Goal: Task Accomplishment & Management: Manage account settings

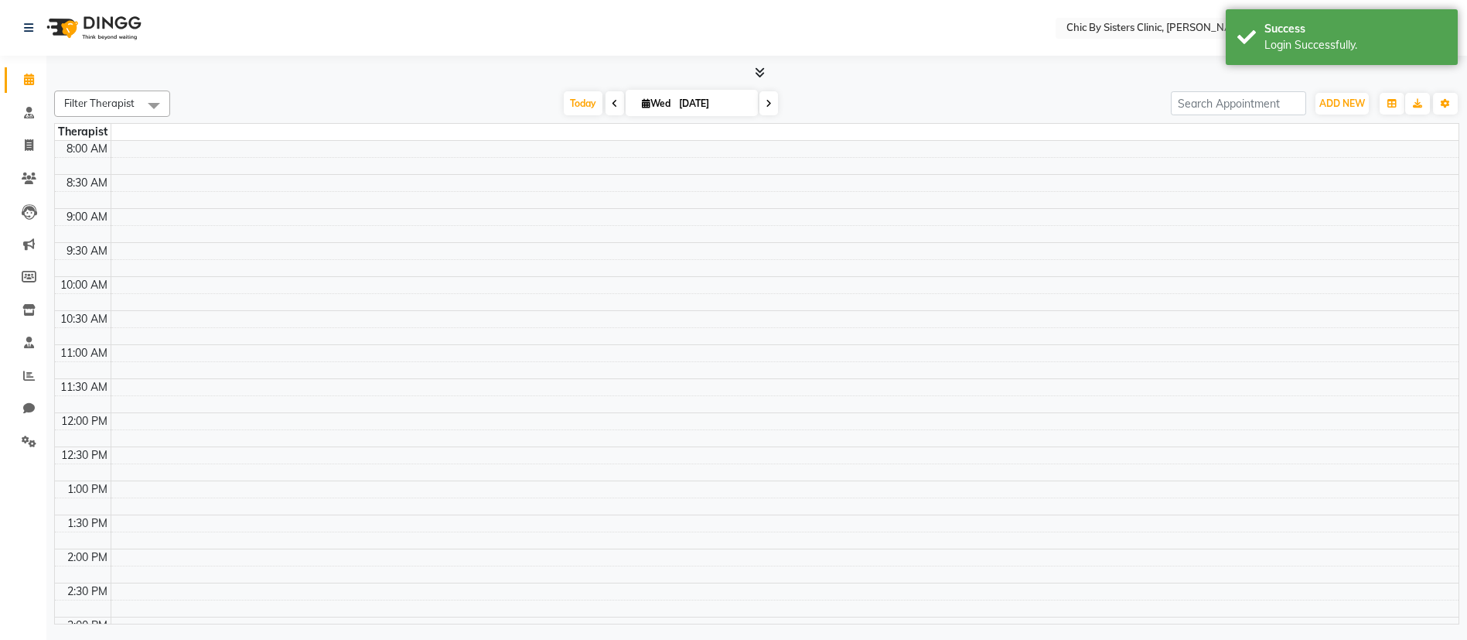
click at [743, 268] on div "8:00 AM 8:30 AM 9:00 AM 9:30 AM 10:00 AM 10:30 AM 11:00 AM 11:30 AM 12:00 PM 12…" at bounding box center [757, 549] width 1404 height 816
select select "en"
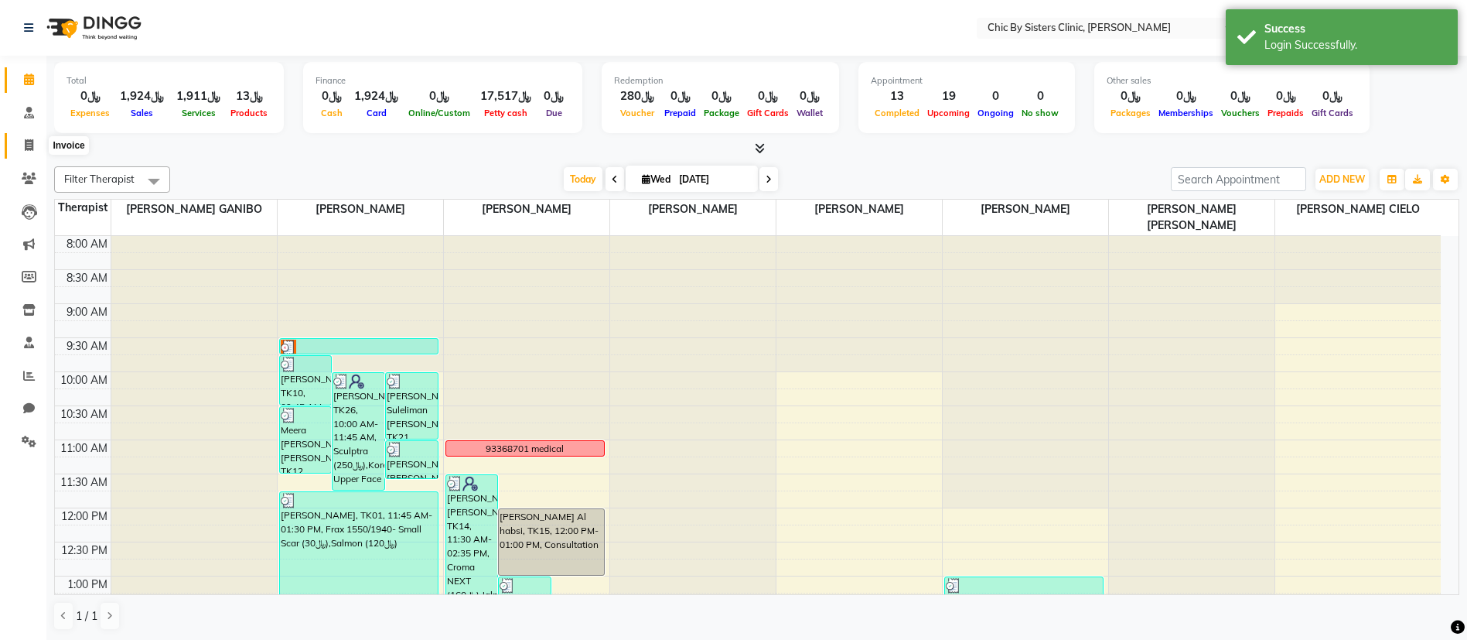
click at [34, 137] on span at bounding box center [28, 146] width 27 height 18
select select "service"
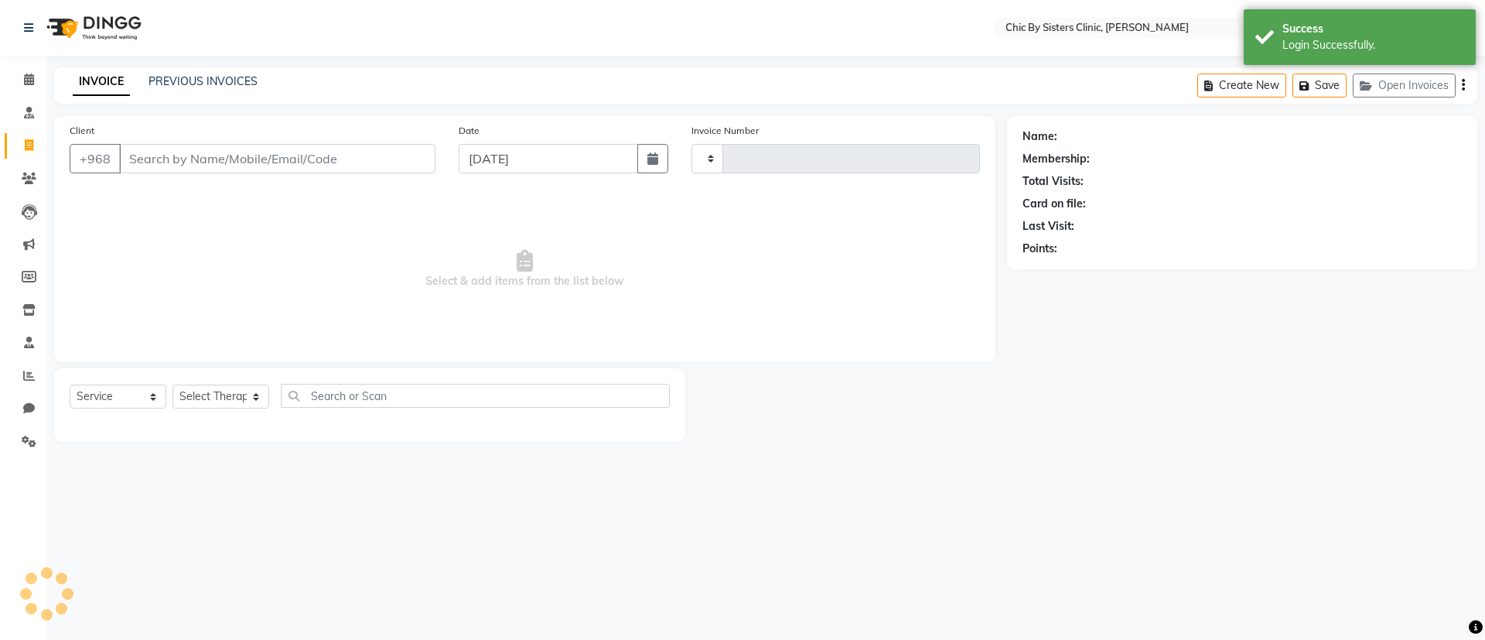
type input "2055"
select select "6348"
click at [220, 62] on div "Select Location × Chic By Sisters Clinic, Al Sarooj English ENGLISH Español الع…" at bounding box center [742, 320] width 1485 height 640
click at [198, 77] on link "PREVIOUS INVOICES" at bounding box center [203, 81] width 109 height 14
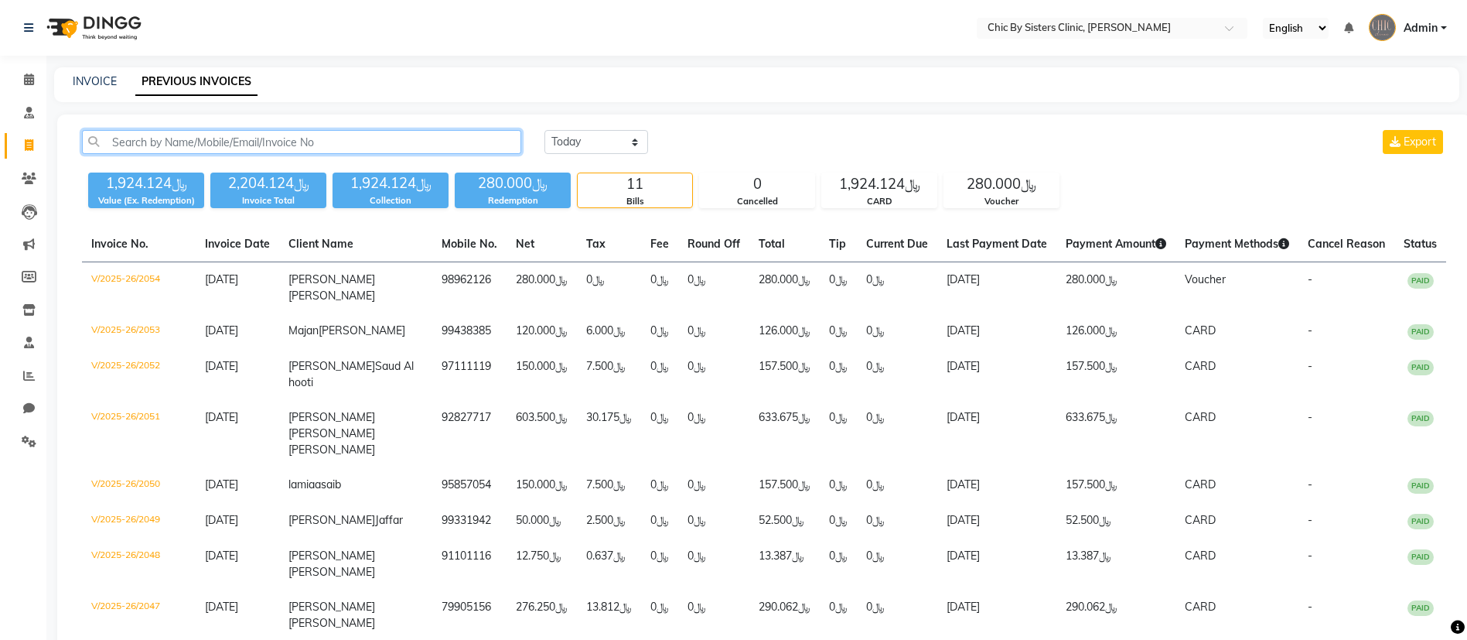
click at [198, 134] on input "text" at bounding box center [301, 142] width 439 height 24
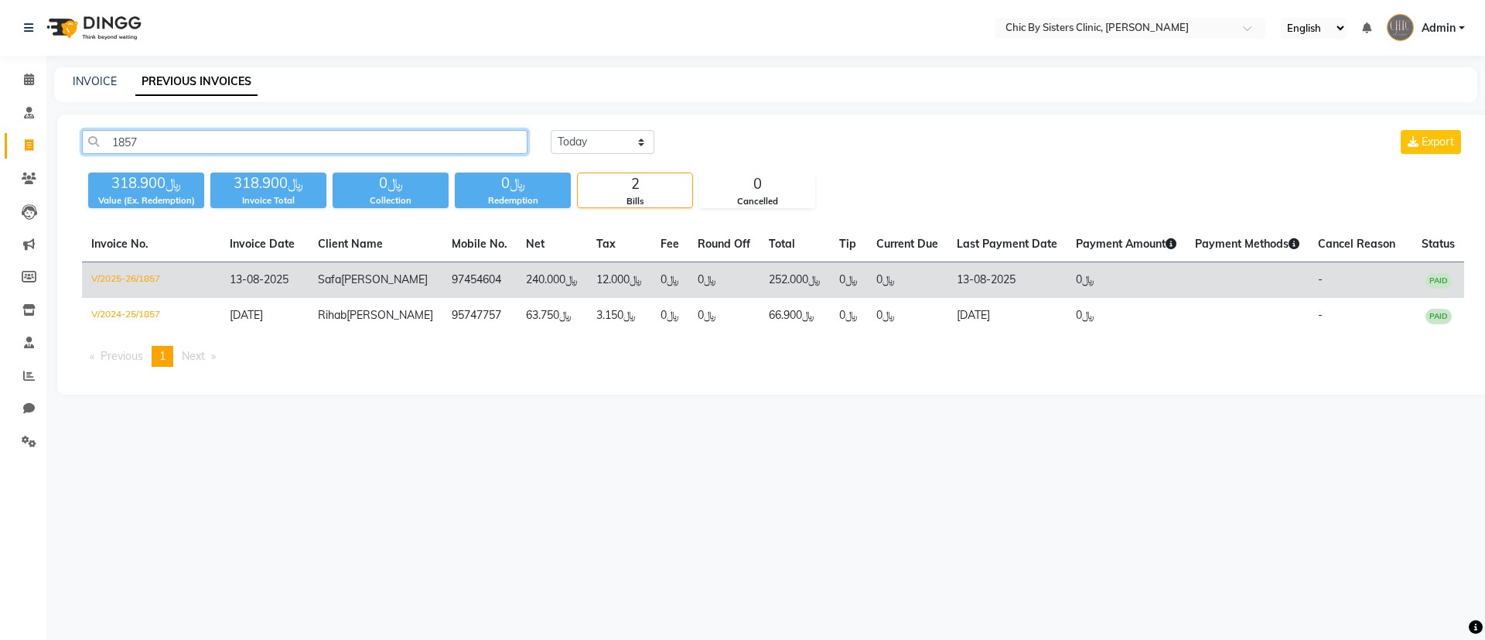
type input "1857"
click at [122, 276] on td "V/2025-26/1857" at bounding box center [151, 280] width 138 height 36
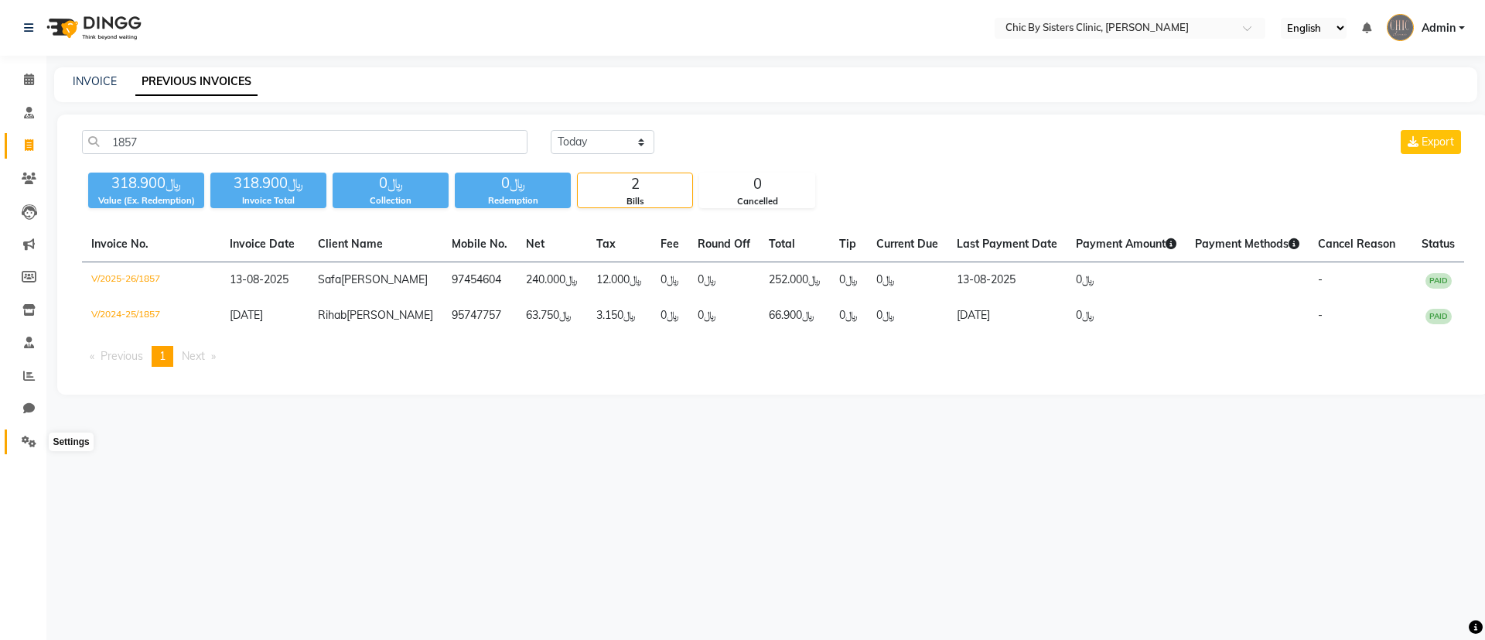
click at [24, 442] on icon at bounding box center [29, 442] width 15 height 12
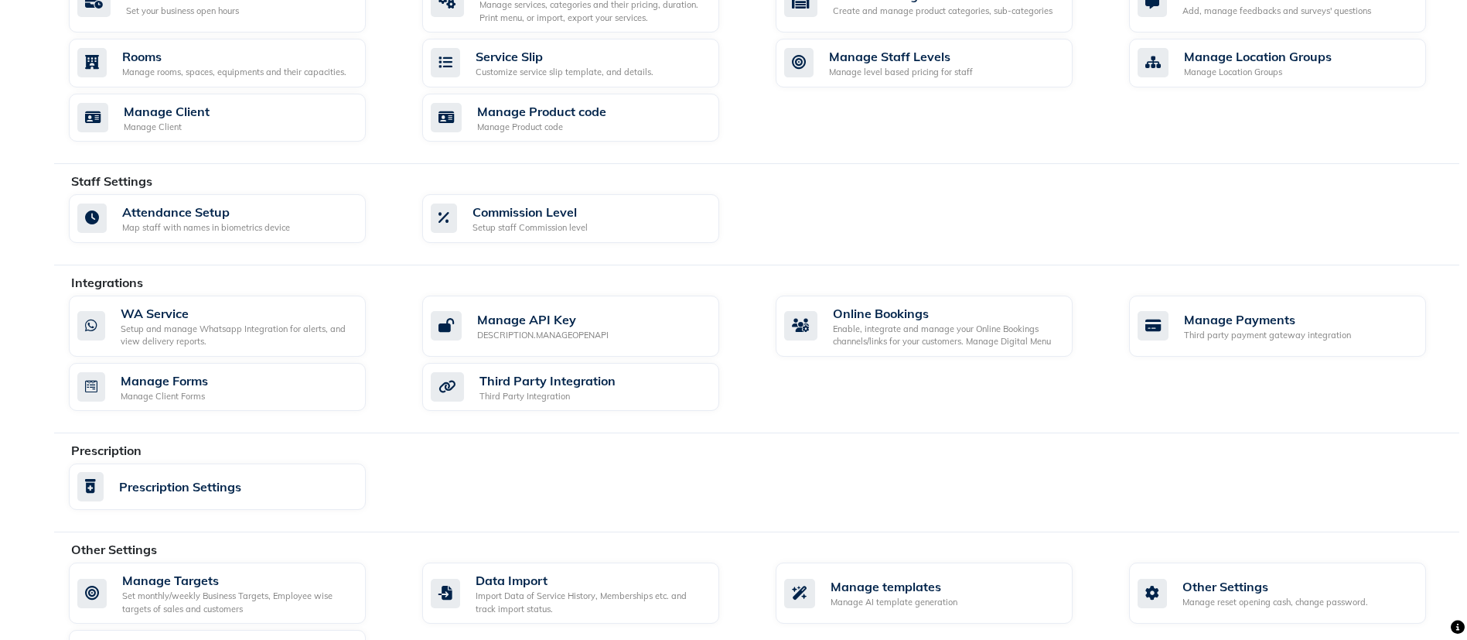
scroll to position [678, 0]
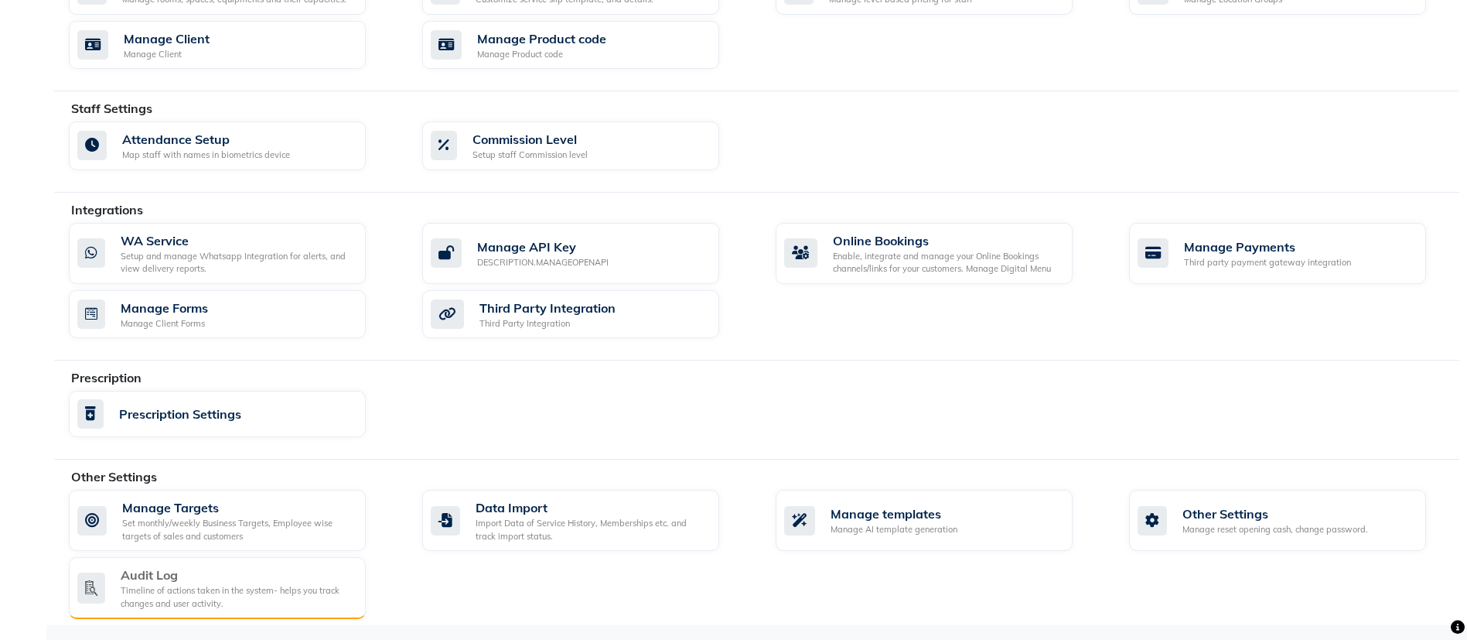
click at [144, 585] on div "Timeline of actions taken in the system- helps you track changes and user activ…" at bounding box center [237, 597] width 233 height 26
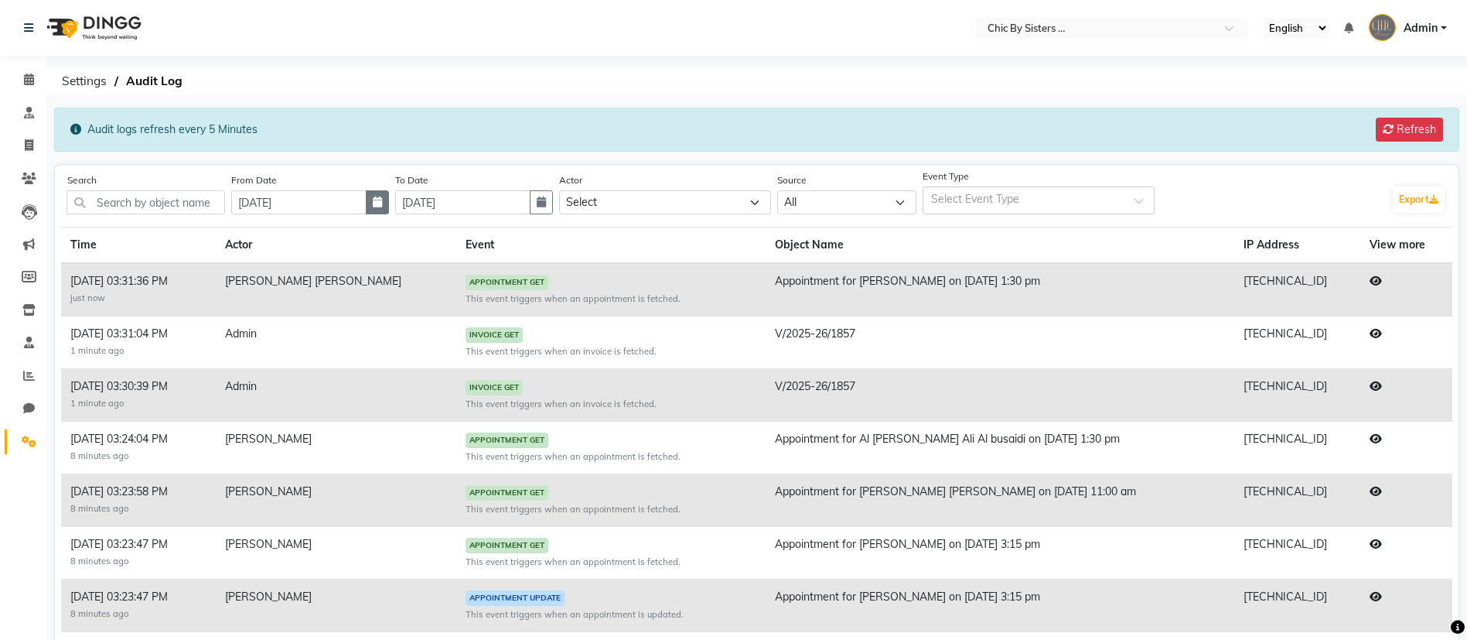
click at [383, 202] on button "button" at bounding box center [377, 202] width 23 height 24
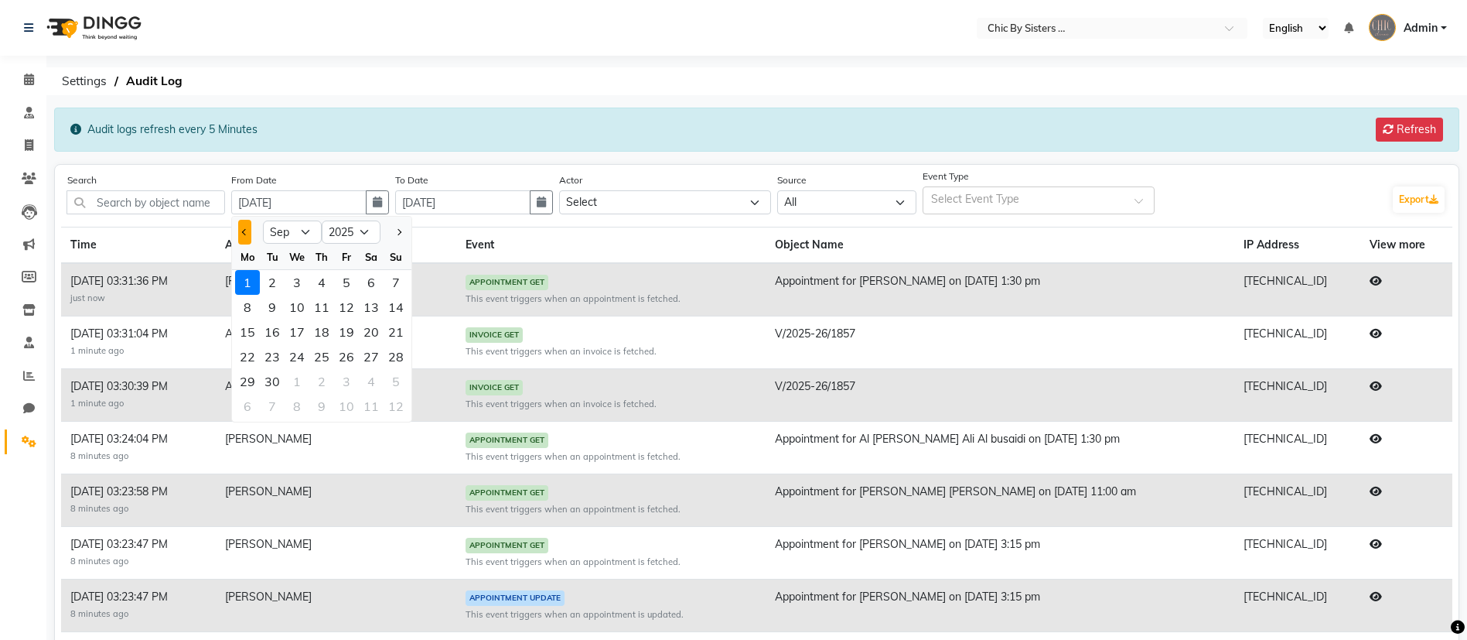
click at [248, 233] on span "Previous month" at bounding box center [245, 232] width 6 height 6
select select "8"
click at [258, 357] on div "18" at bounding box center [247, 356] width 25 height 25
type input "18-08-2025"
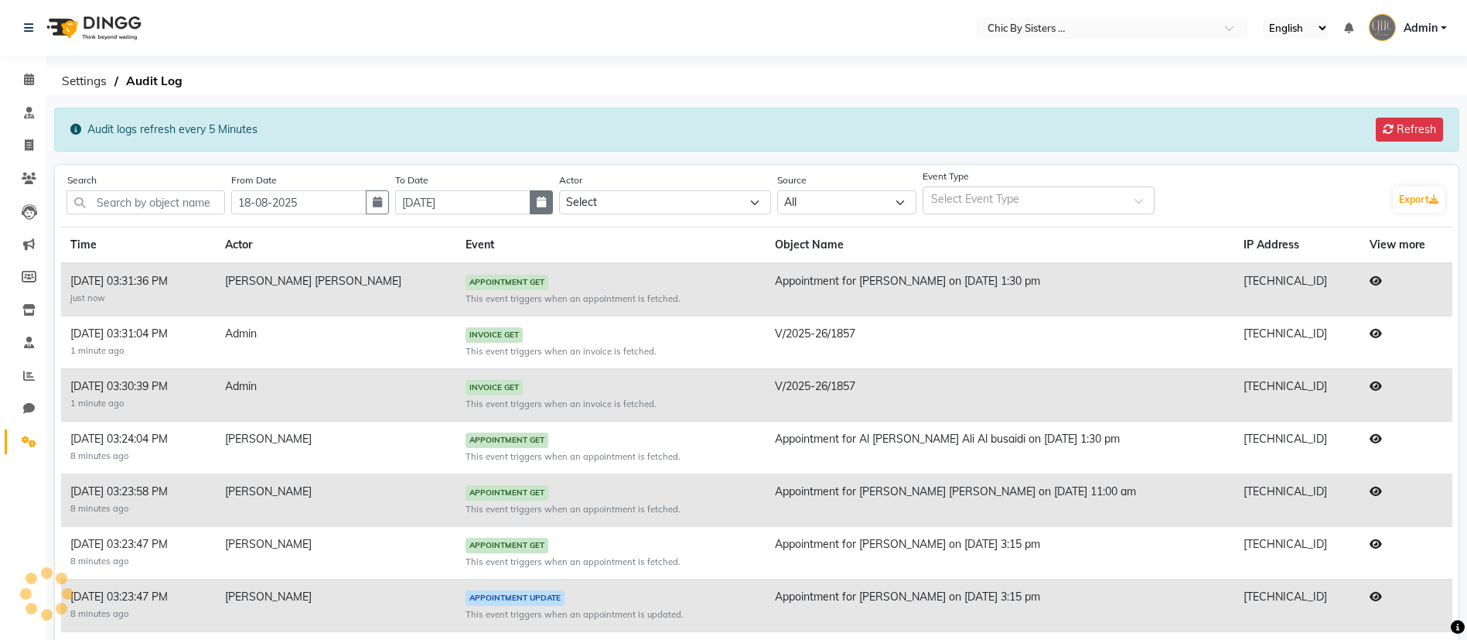
click at [546, 203] on icon "button" at bounding box center [541, 201] width 9 height 11
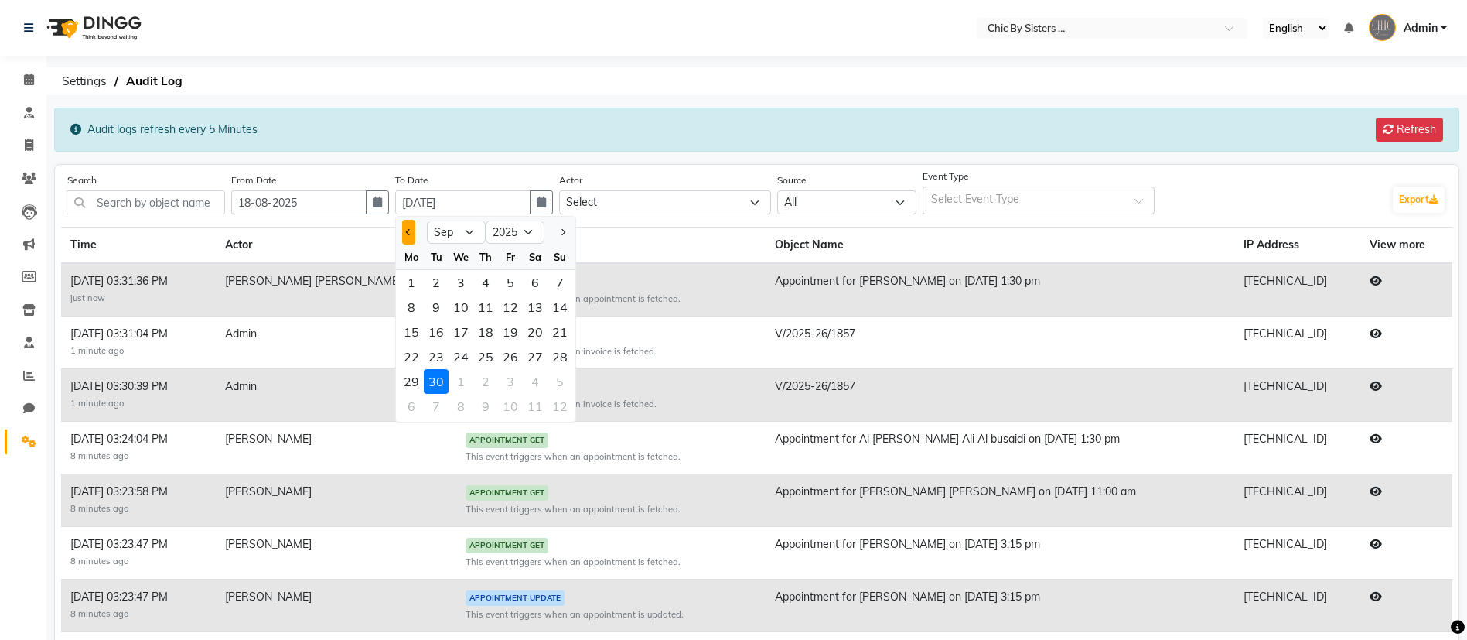
click at [412, 234] on span "Previous month" at bounding box center [409, 232] width 6 height 6
select select "8"
click at [424, 357] on div "18" at bounding box center [411, 356] width 25 height 25
type input "18-08-2025"
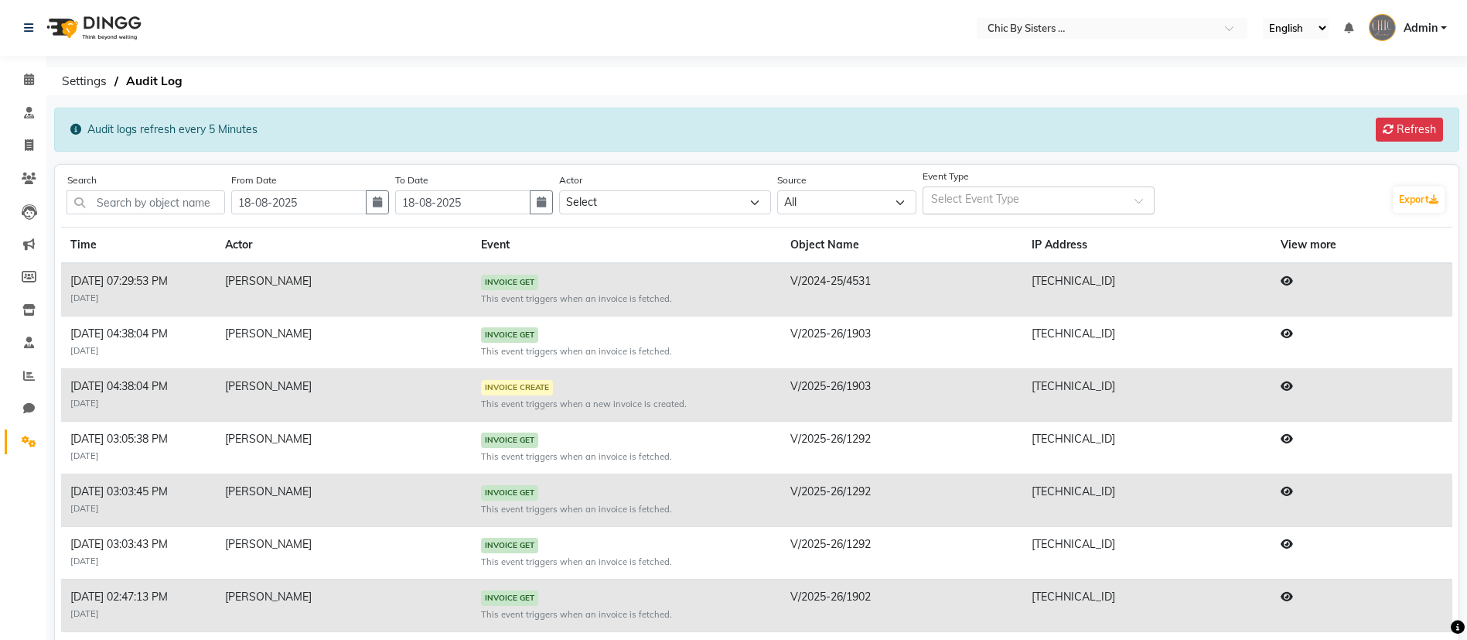
click at [1050, 188] on div "Select Event Type" at bounding box center [1039, 200] width 232 height 28
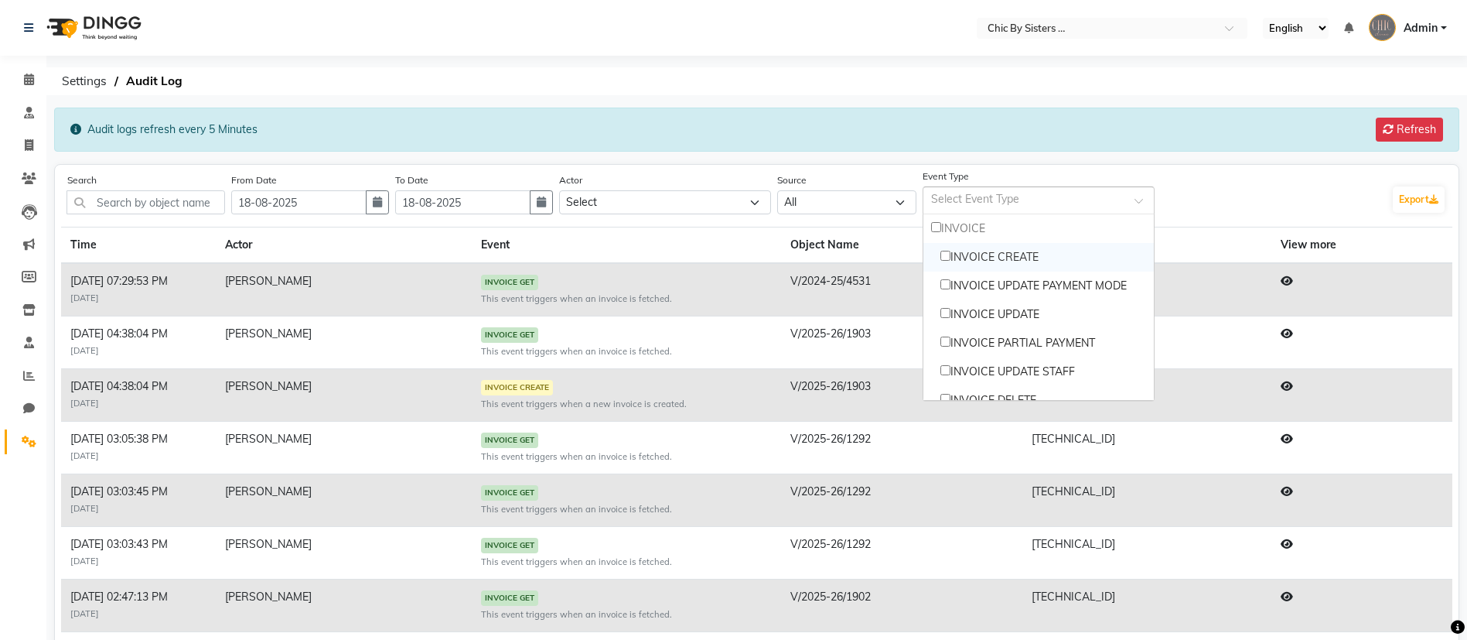
click at [1005, 254] on div "INVOICE CREATE" at bounding box center [1039, 257] width 231 height 29
checkbox input "true"
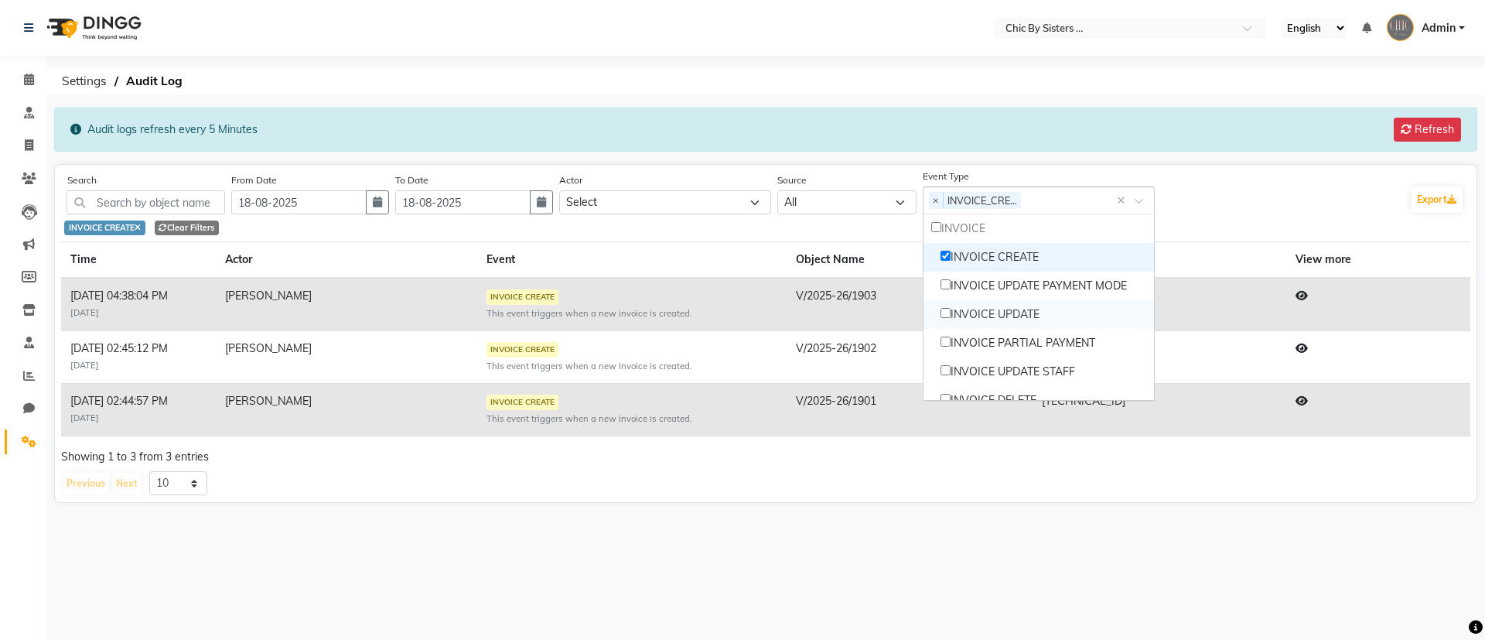
click at [961, 496] on div "Search From Date [DATE] To Date [DATE] Actor Select [PERSON_NAME] MAGO [PERSON_…" at bounding box center [765, 336] width 1409 height 331
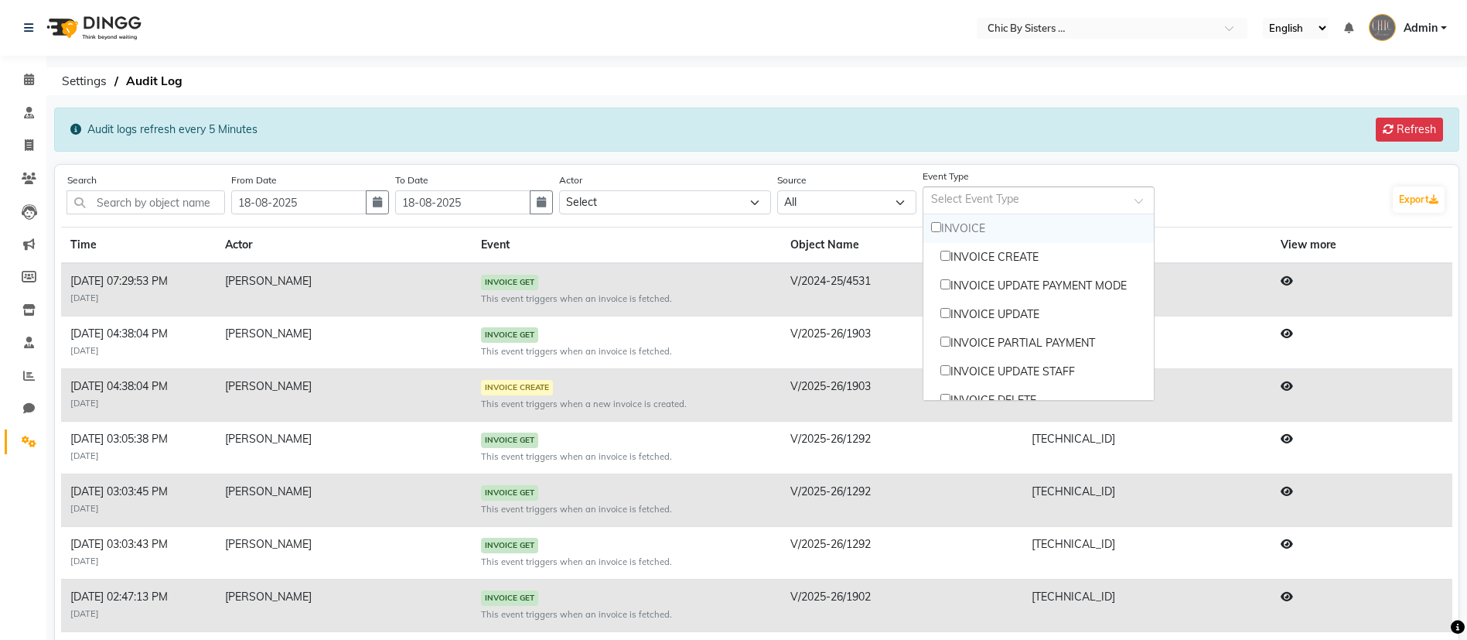
click at [1148, 203] on span at bounding box center [1144, 205] width 19 height 16
click at [1030, 318] on div "INVOICE UPDATE" at bounding box center [1039, 314] width 231 height 29
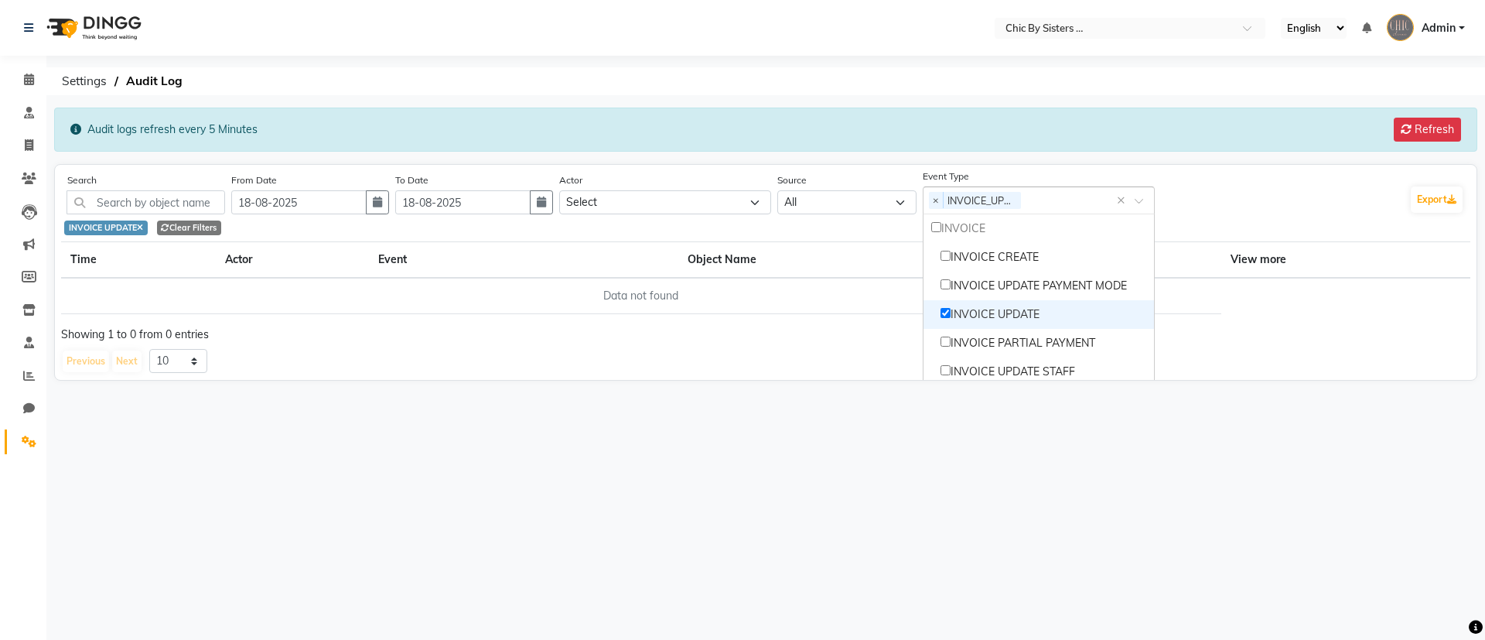
click at [975, 318] on div "INVOICE UPDATE" at bounding box center [1039, 314] width 231 height 29
checkbox input "false"
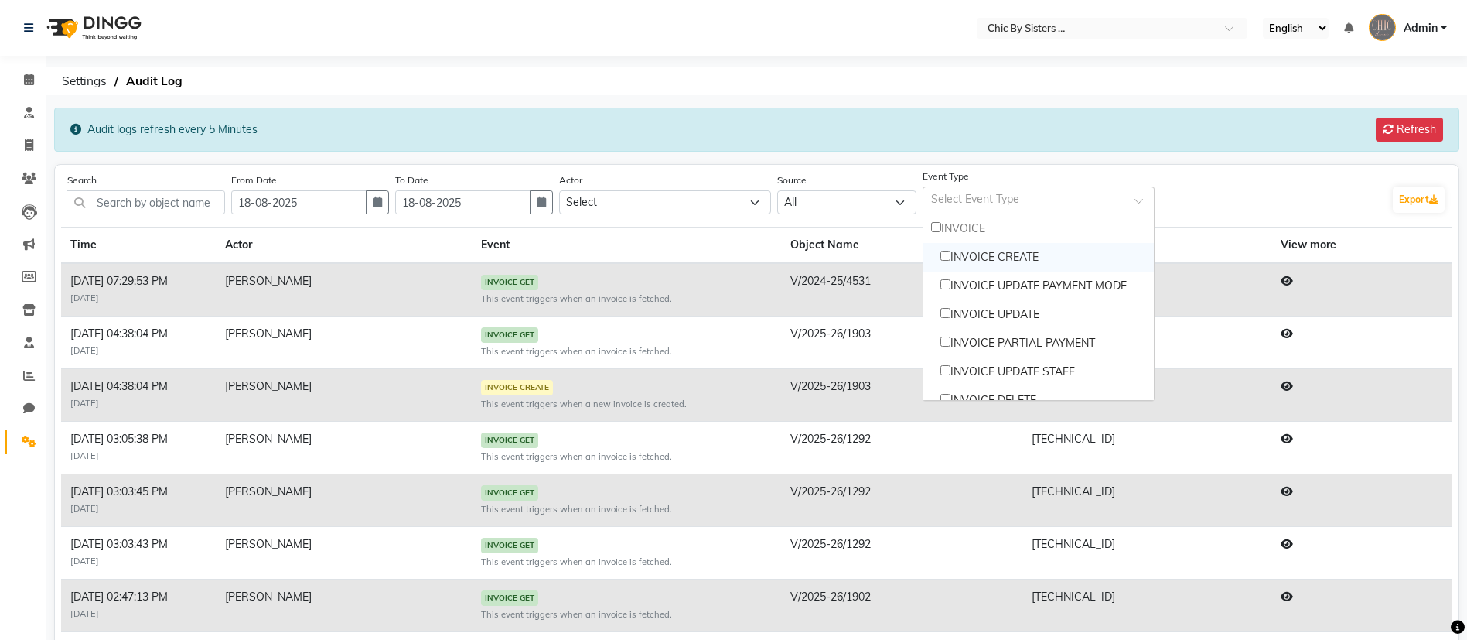
click at [951, 262] on div "INVOICE CREATE" at bounding box center [1039, 257] width 231 height 29
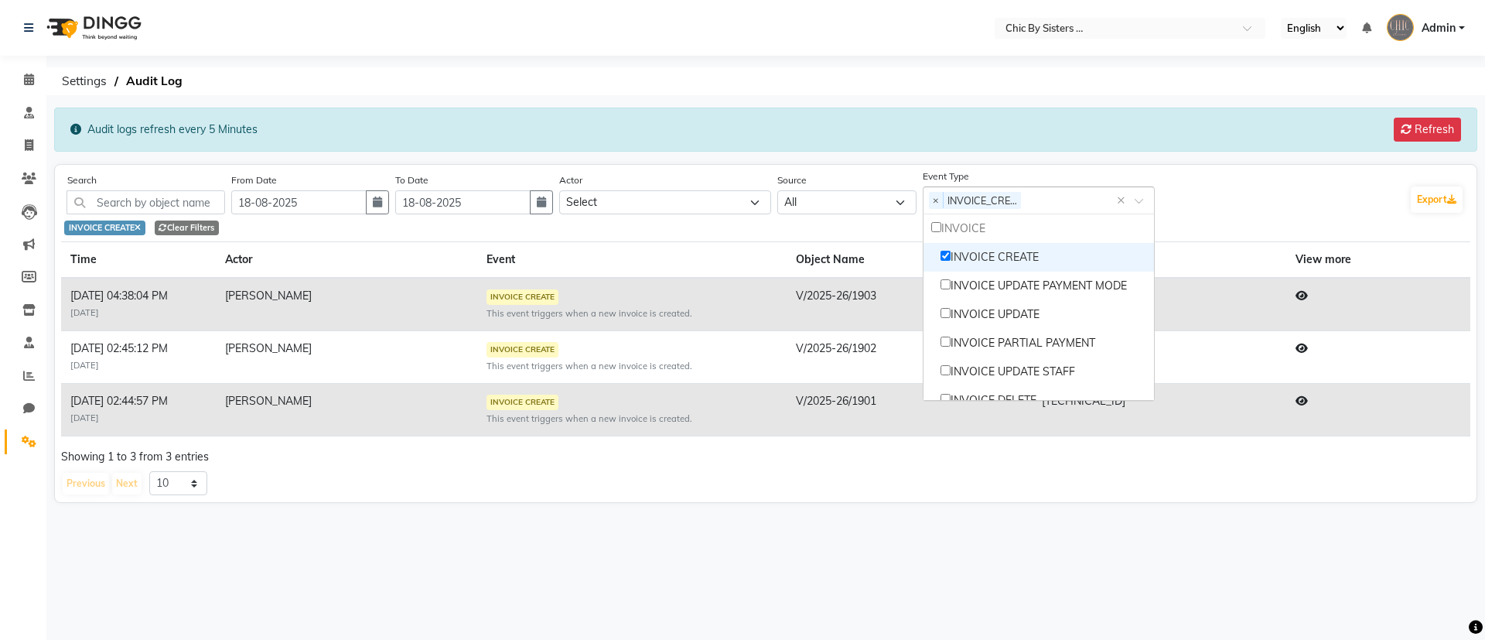
click at [951, 262] on div "INVOICE CREATE" at bounding box center [1039, 257] width 231 height 29
checkbox input "false"
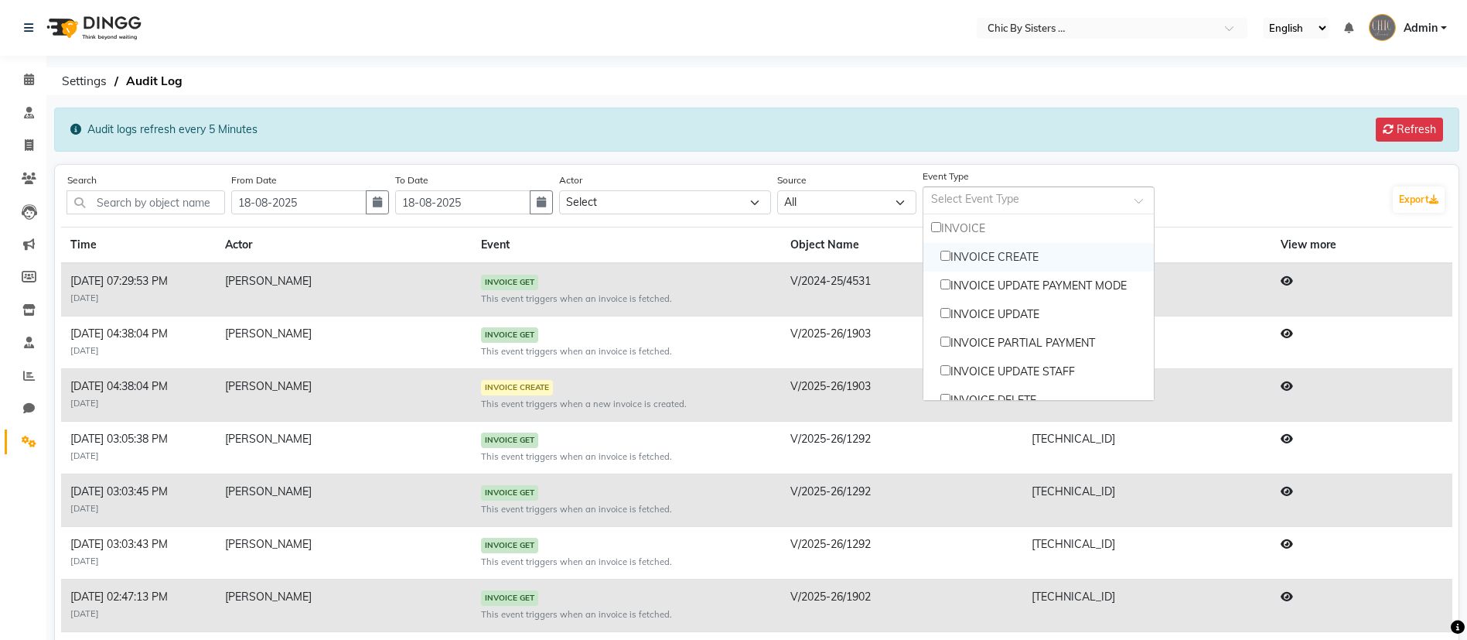
click at [803, 142] on div "Audit logs refresh every 5 Minutes Refresh" at bounding box center [757, 130] width 1406 height 44
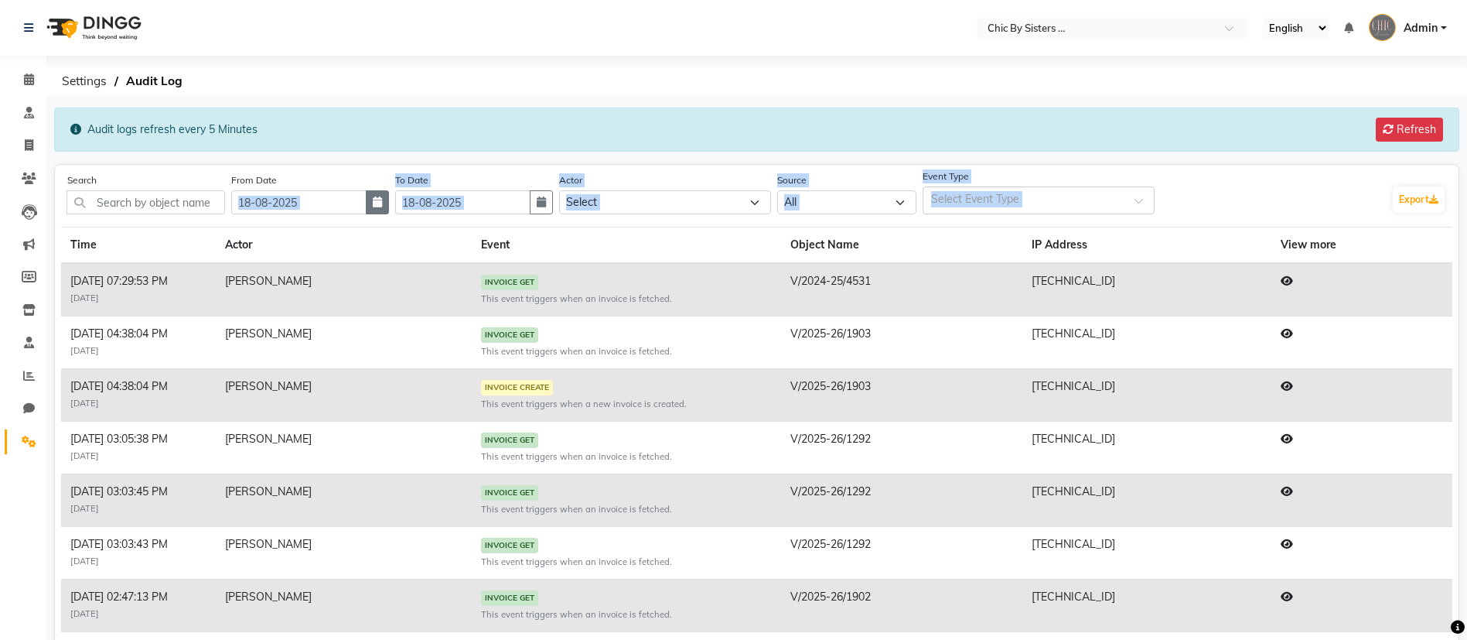
drag, startPoint x: 326, startPoint y: 215, endPoint x: 386, endPoint y: 209, distance: 60.7
click at [386, 209] on div "Search From Date [DATE] To Date [DATE] Actor Select [PERSON_NAME] MAGO [PERSON_…" at bounding box center [757, 513] width 1392 height 685
click at [386, 209] on button "button" at bounding box center [377, 202] width 23 height 24
select select "8"
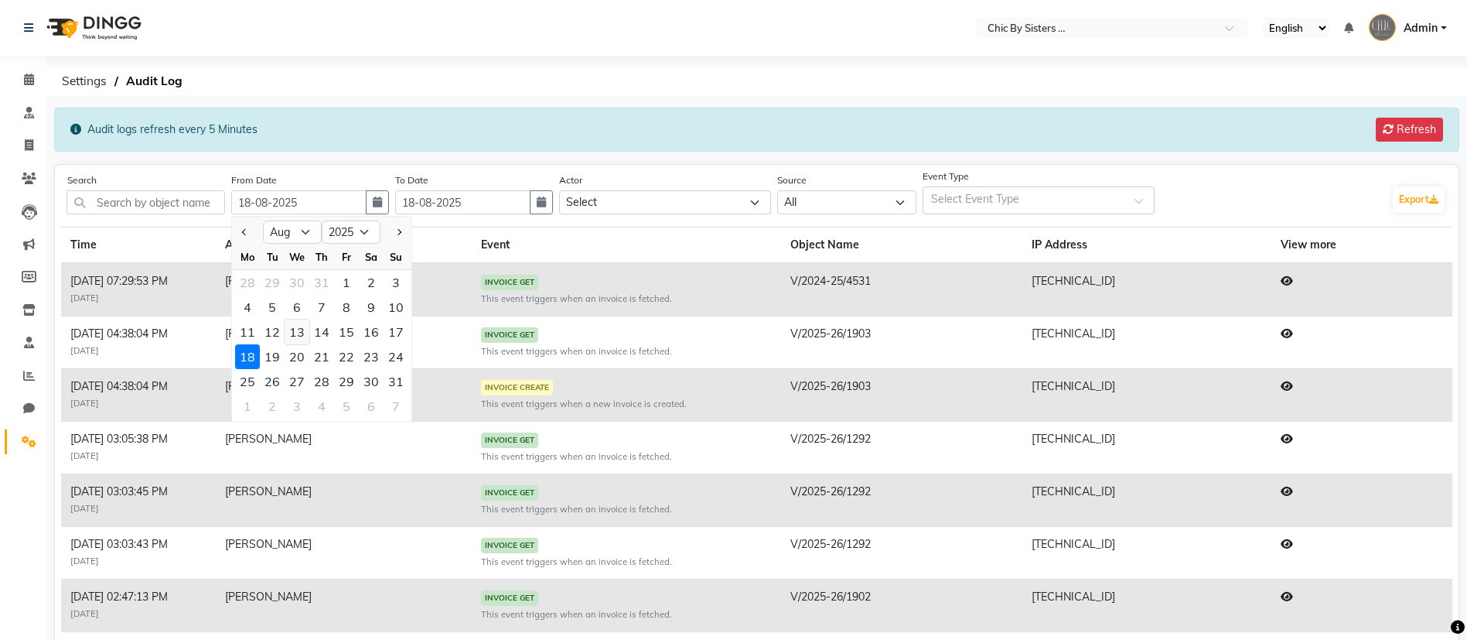
click at [309, 328] on div "13" at bounding box center [297, 331] width 25 height 25
type input "13-08-2025"
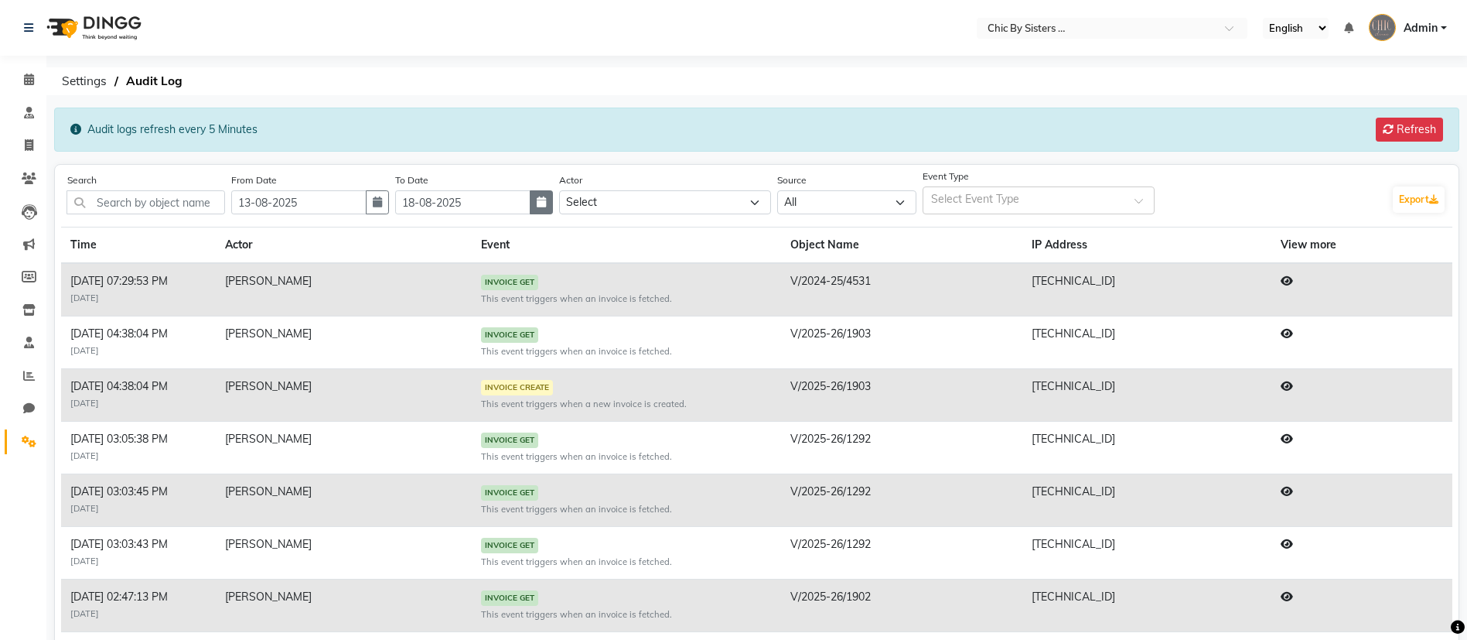
click at [546, 203] on icon "button" at bounding box center [541, 201] width 9 height 11
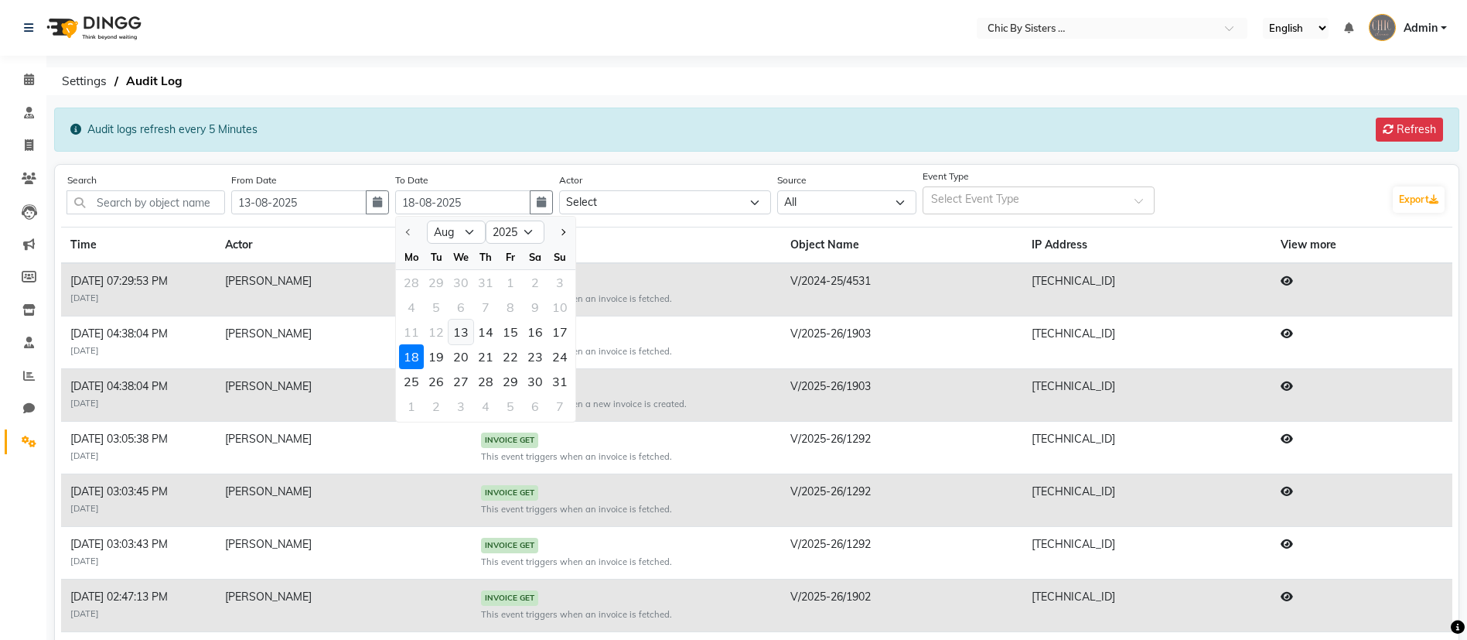
click at [473, 334] on div "13" at bounding box center [461, 331] width 25 height 25
type input "13-08-2025"
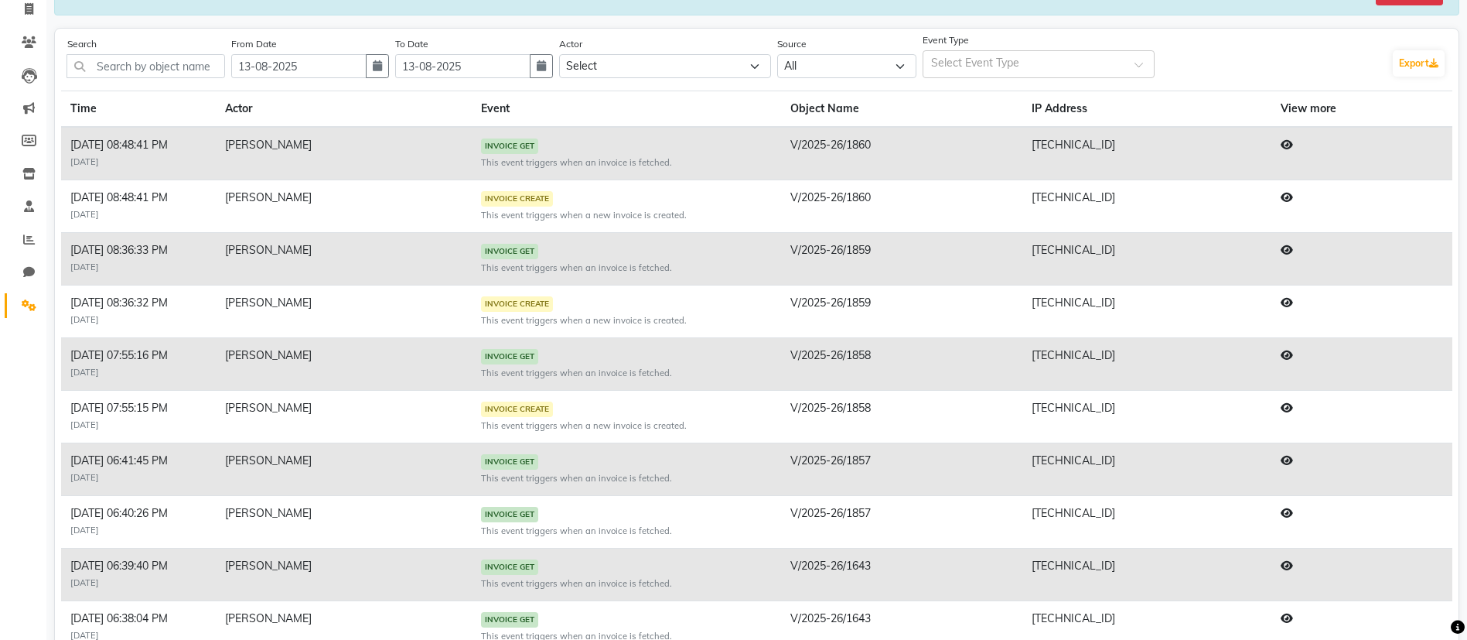
scroll to position [169, 0]
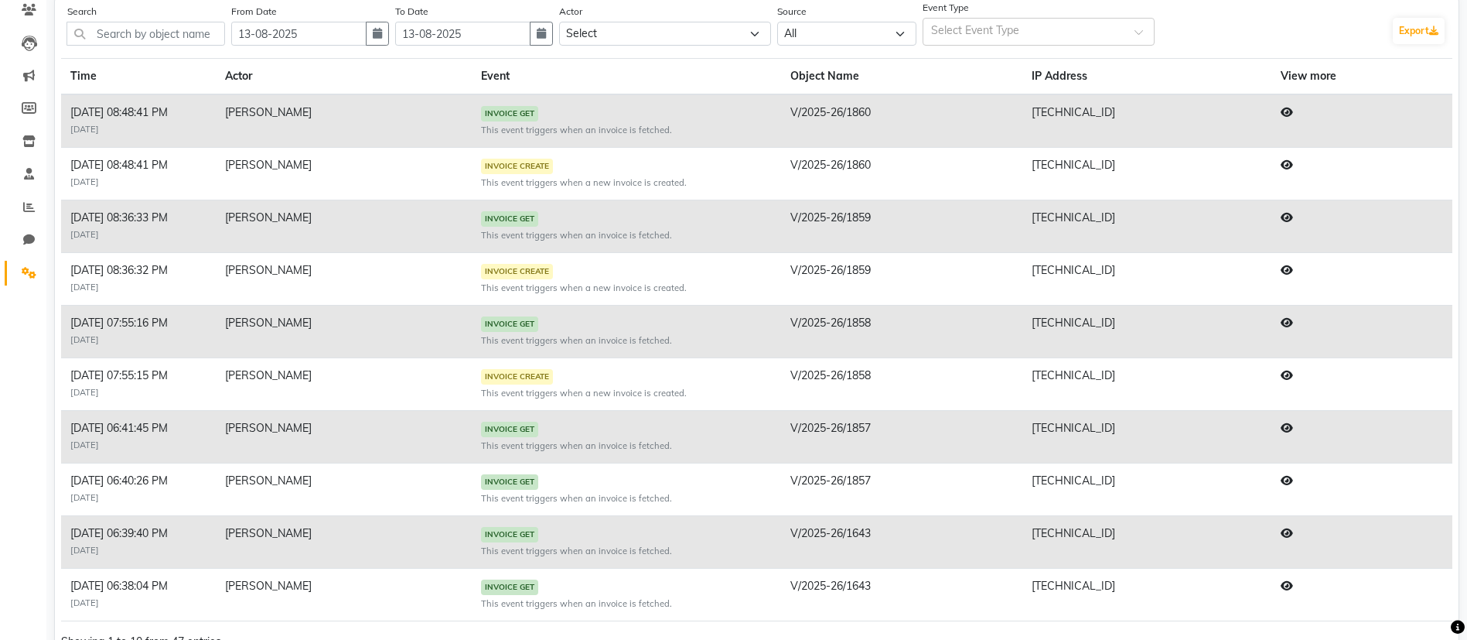
click at [1293, 425] on icon at bounding box center [1287, 427] width 12 height 11
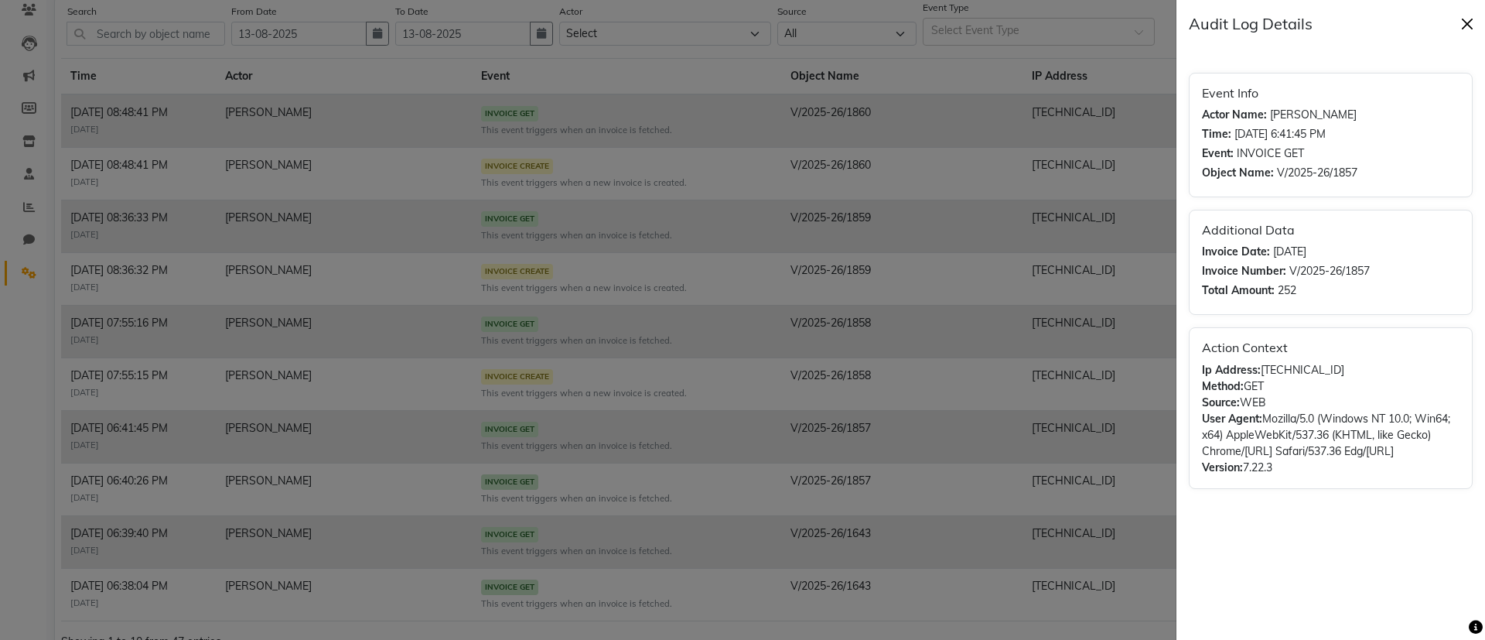
click at [1477, 25] on button "Close" at bounding box center [1467, 23] width 23 height 23
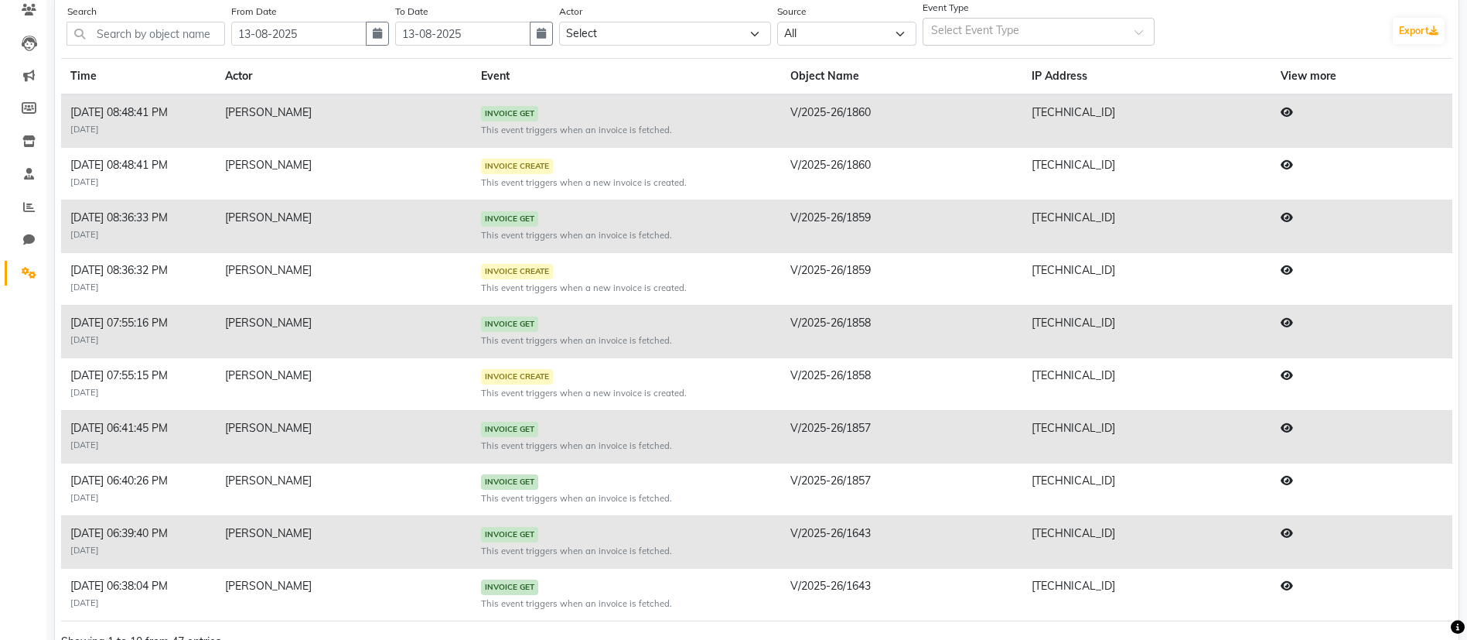
click at [1293, 477] on icon at bounding box center [1287, 480] width 12 height 11
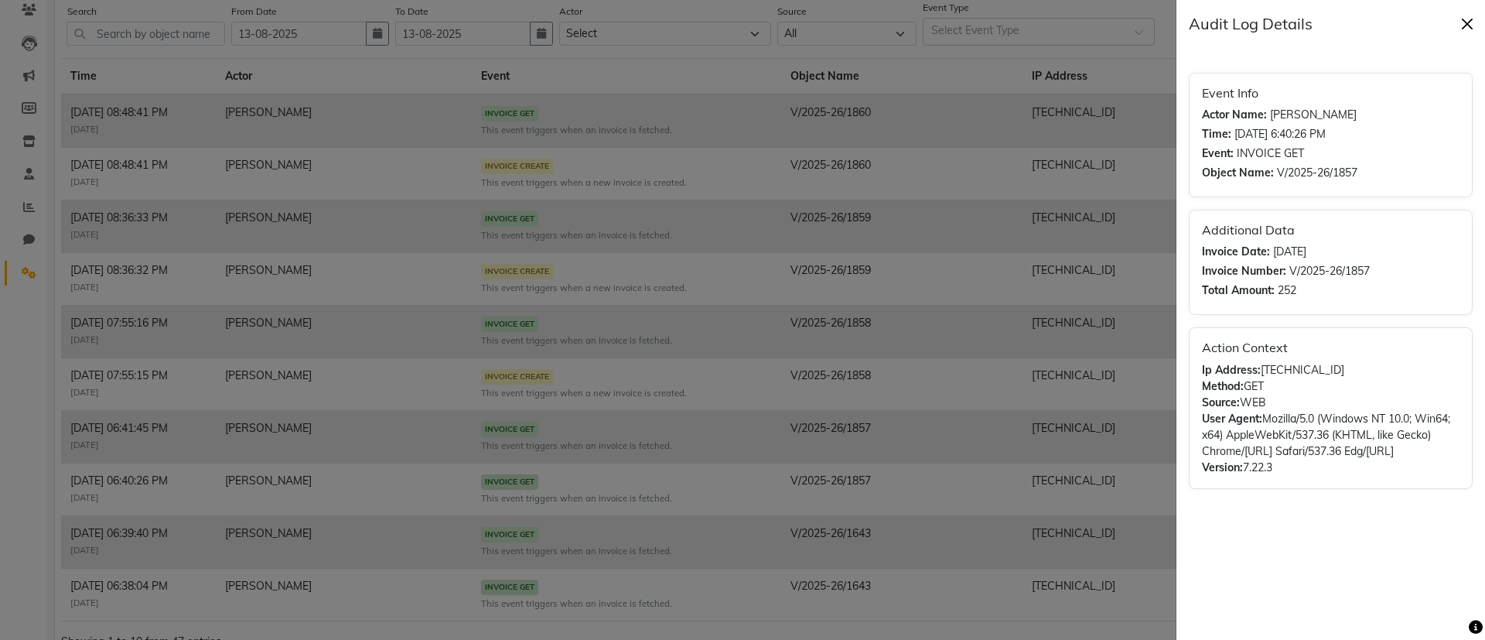
click at [1464, 15] on button "Close" at bounding box center [1467, 23] width 23 height 23
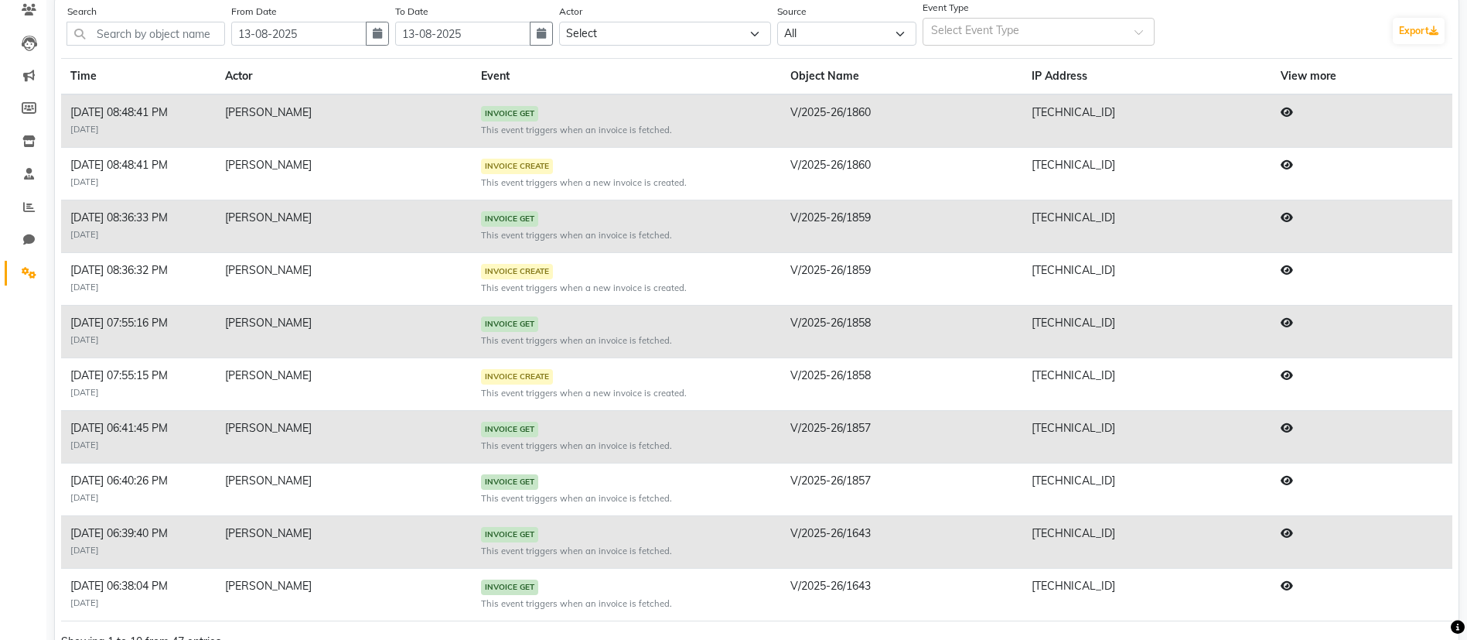
click at [1293, 425] on icon at bounding box center [1287, 427] width 12 height 11
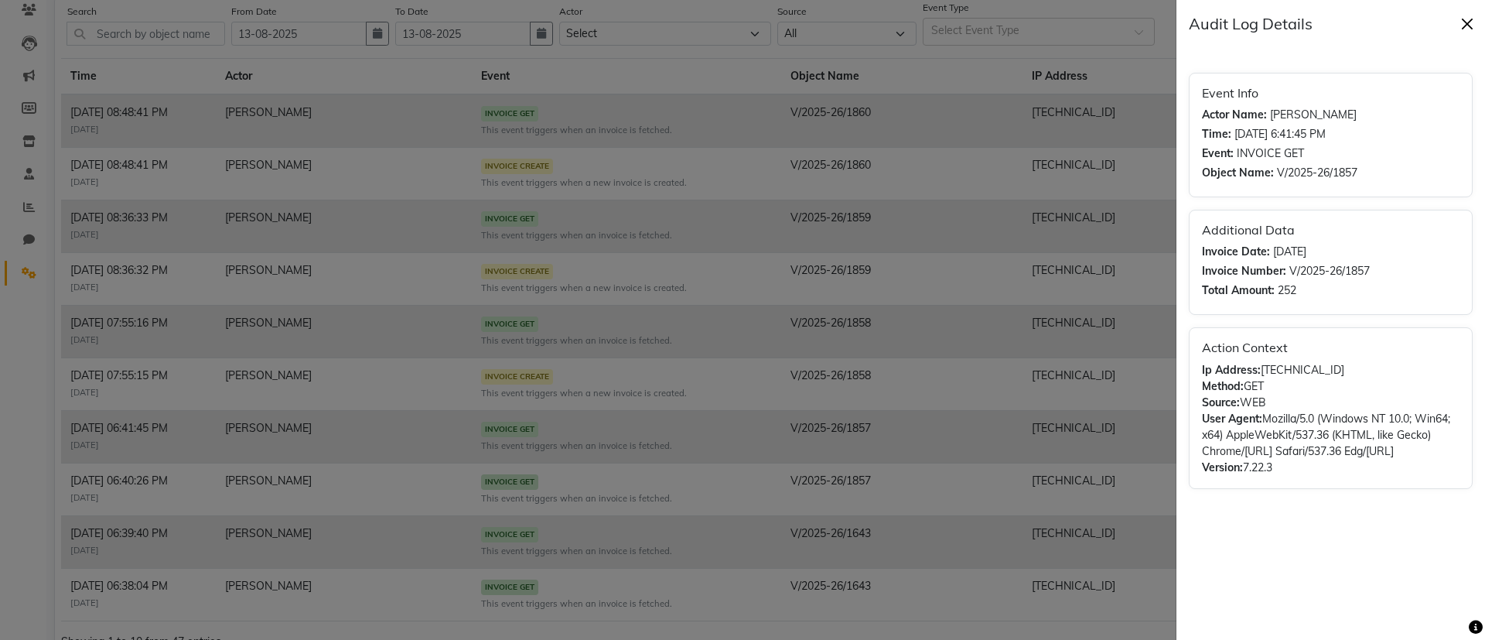
click at [1469, 25] on button "Close" at bounding box center [1467, 23] width 23 height 23
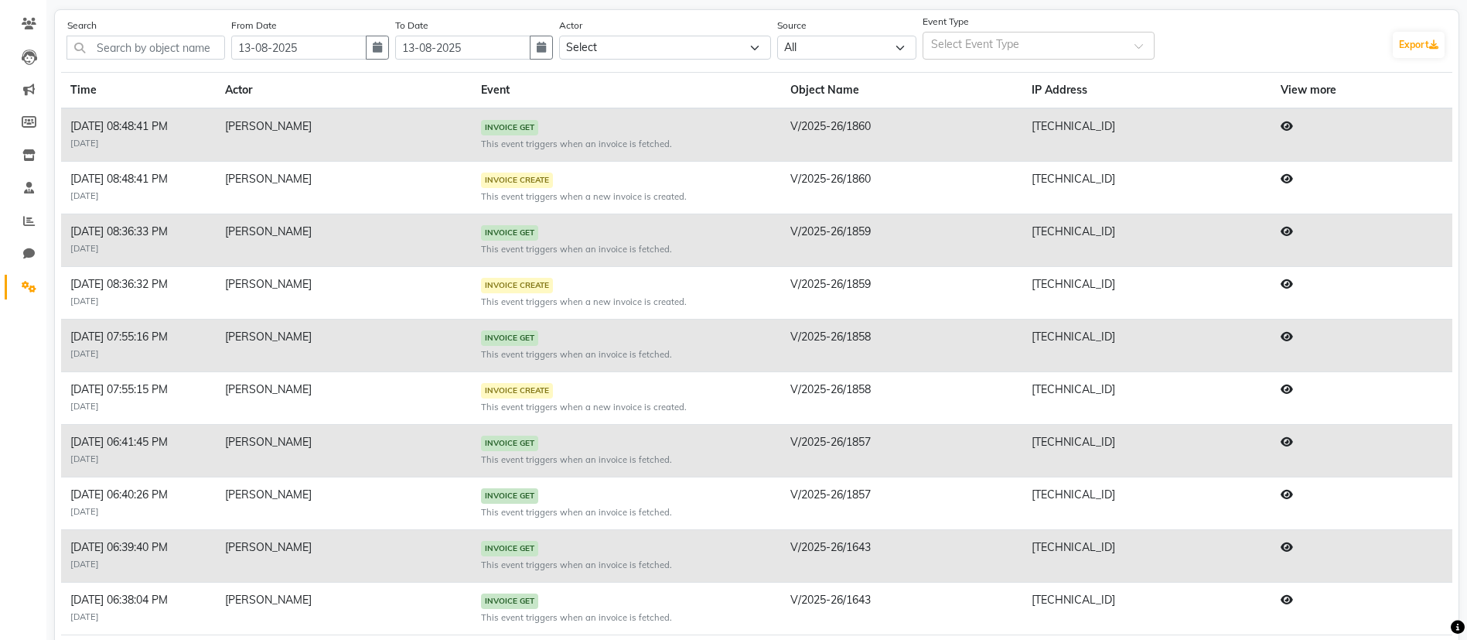
scroll to position [203, 0]
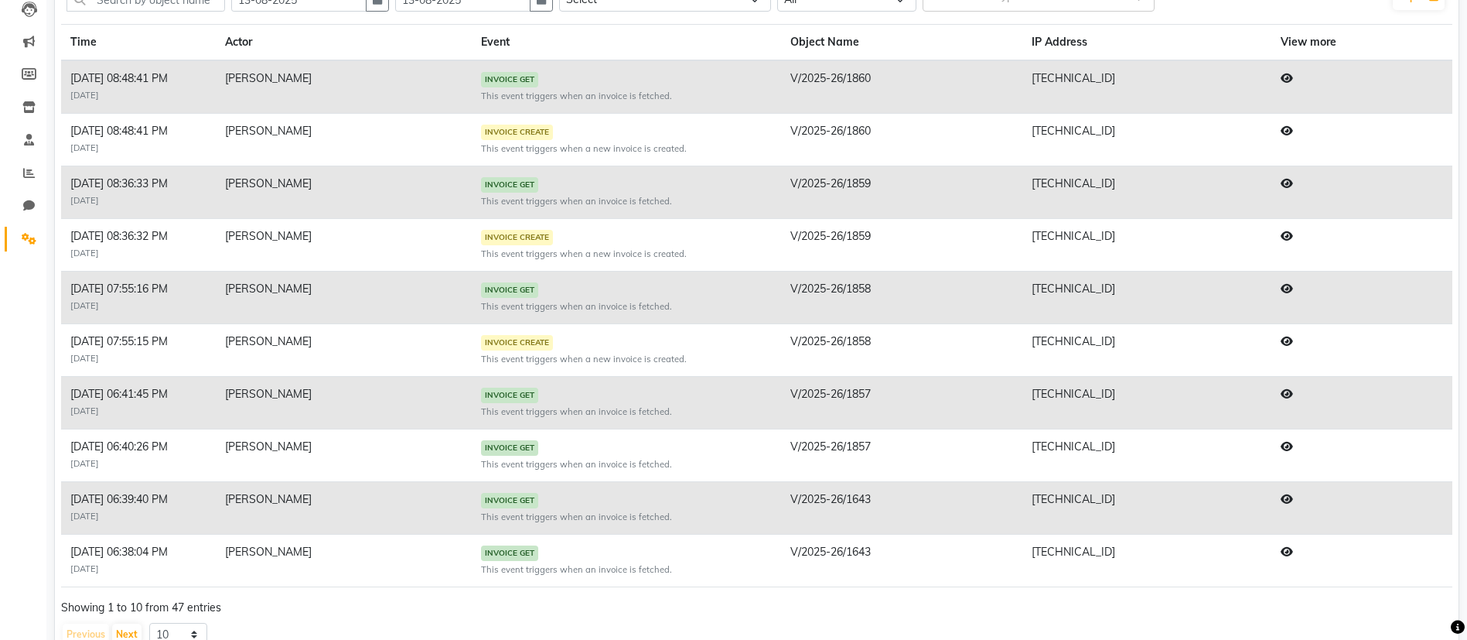
click at [627, 471] on td "INVOICE GET This event triggers when an invoice is fetched." at bounding box center [626, 455] width 309 height 53
click at [672, 406] on small "This event triggers when an invoice is fetched." at bounding box center [576, 411] width 191 height 11
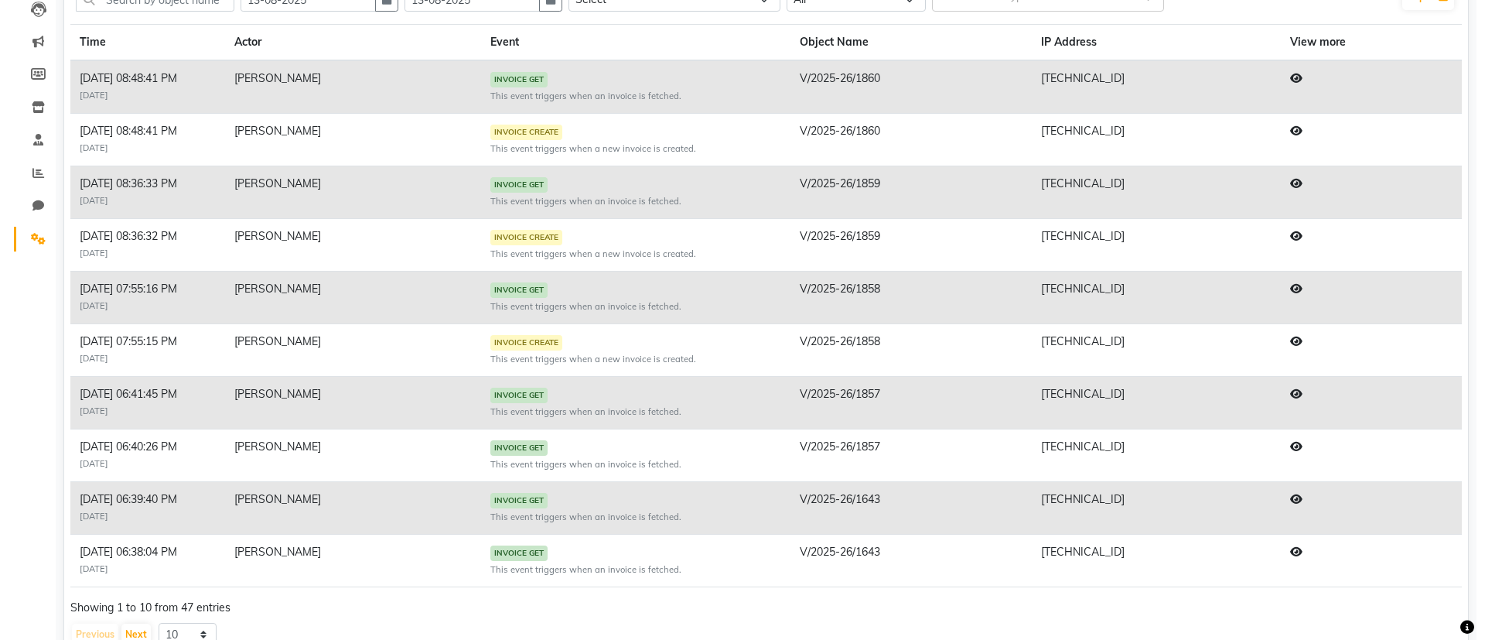
scroll to position [0, 0]
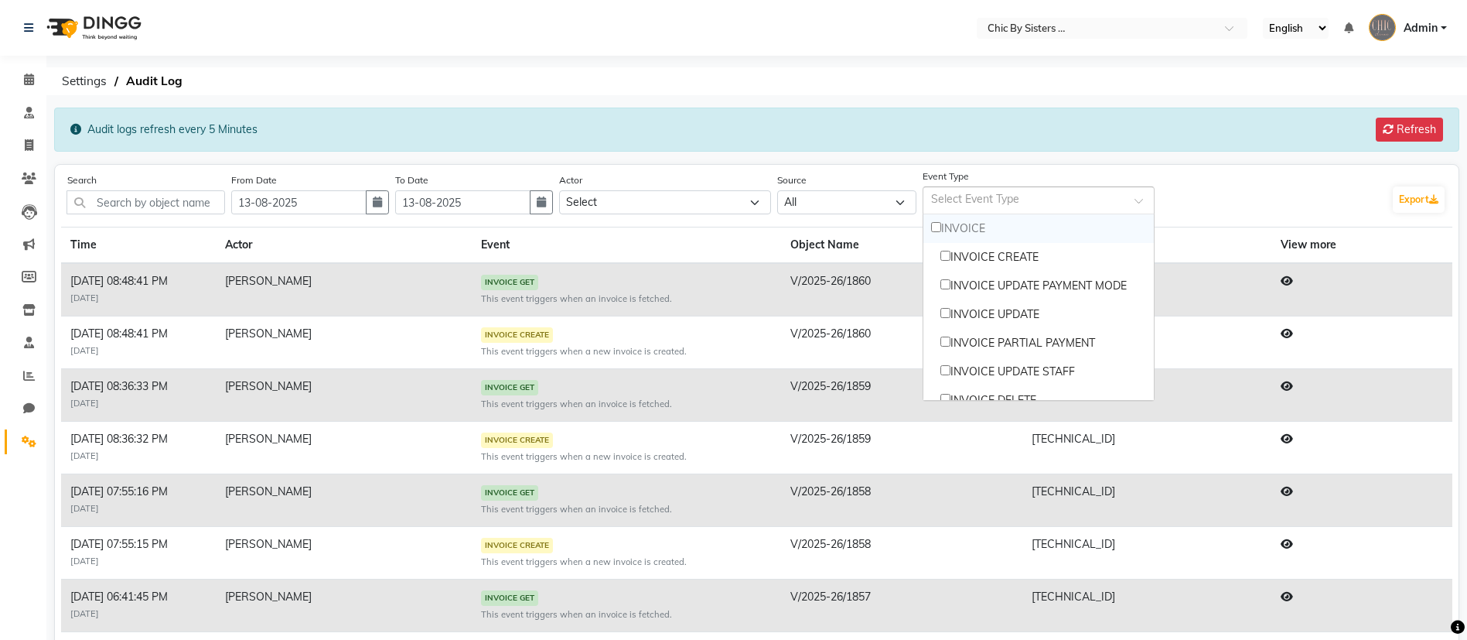
click at [1146, 196] on div "Select Event Type" at bounding box center [1039, 200] width 232 height 28
click at [1011, 258] on div "INVOICE CREATE" at bounding box center [1039, 257] width 231 height 29
checkbox input "true"
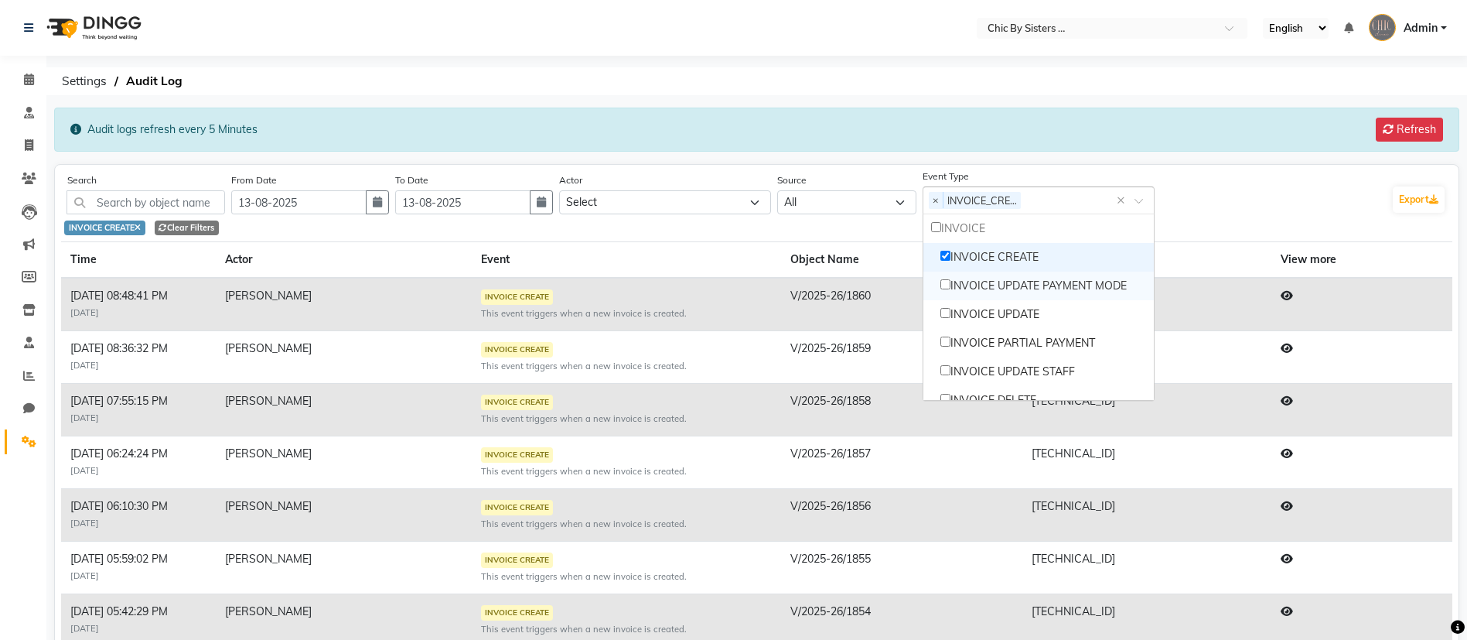
click at [1242, 157] on main "Audit logs refresh every 5 Minutes Refresh Search From Date [DATE] To Date [DAT…" at bounding box center [756, 501] width 1421 height 787
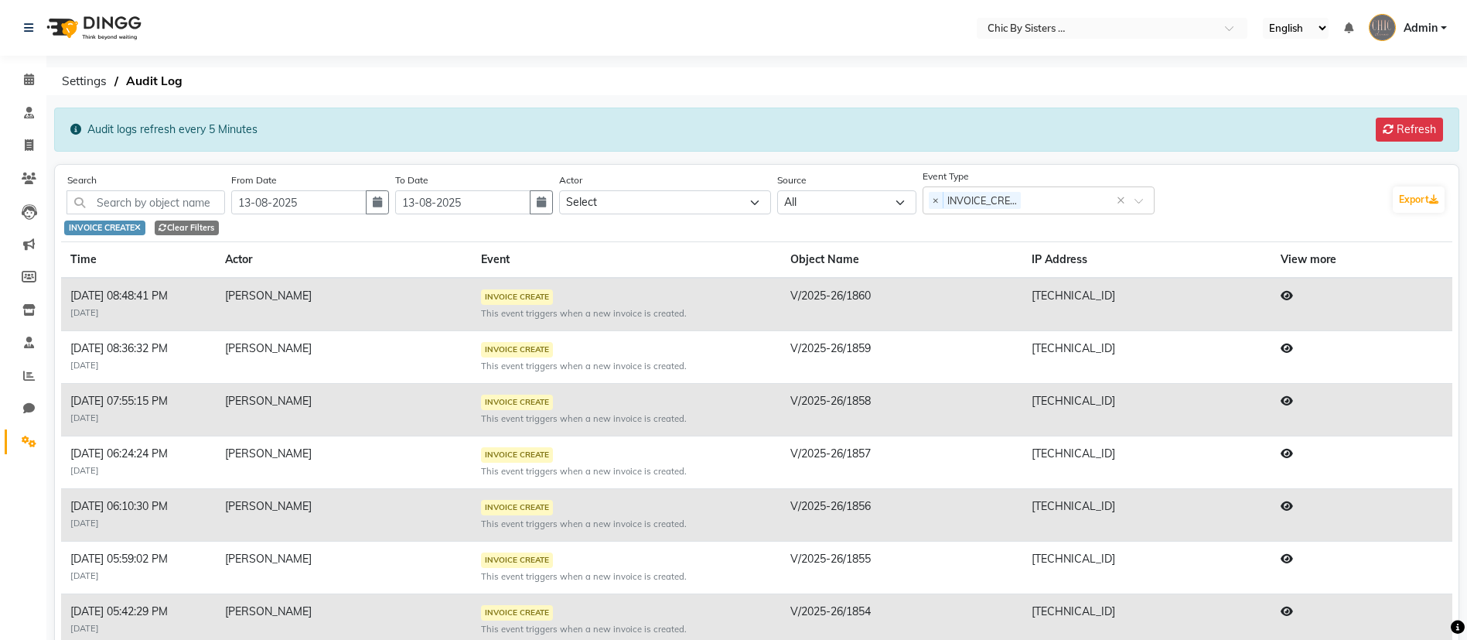
click at [1293, 455] on icon at bounding box center [1287, 453] width 12 height 11
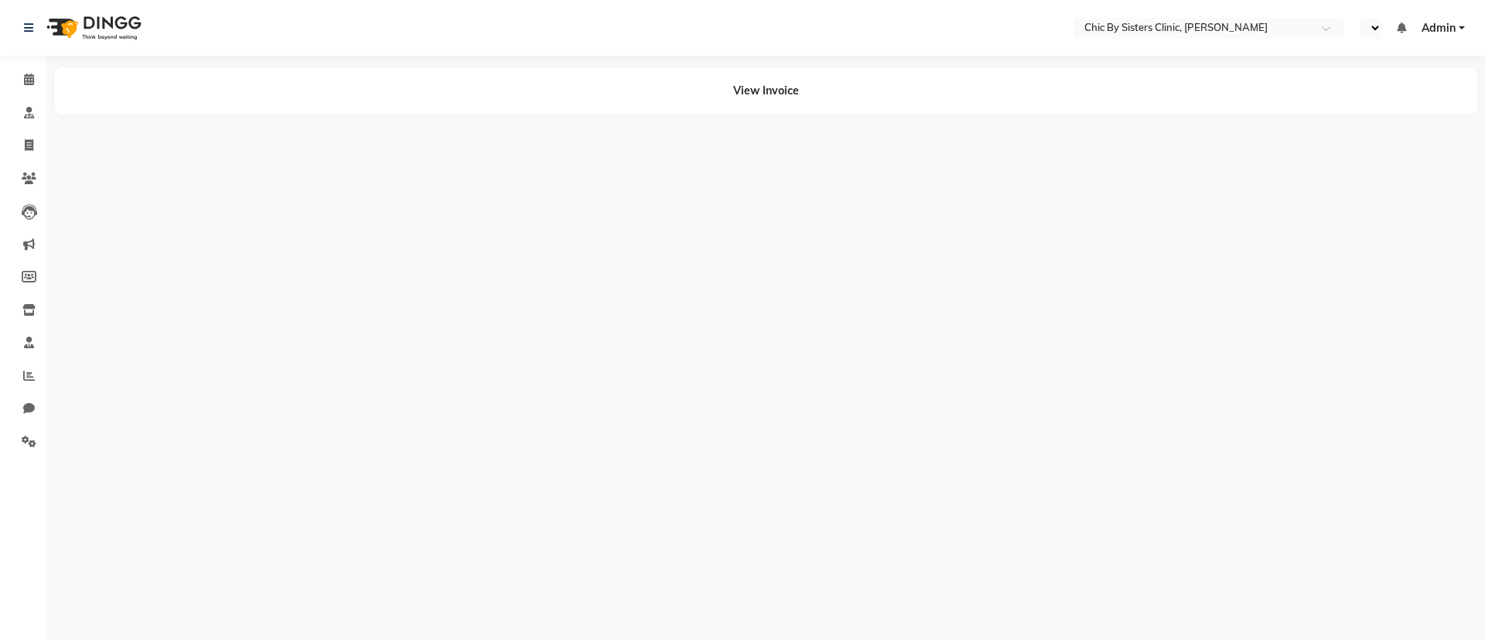
select select "en"
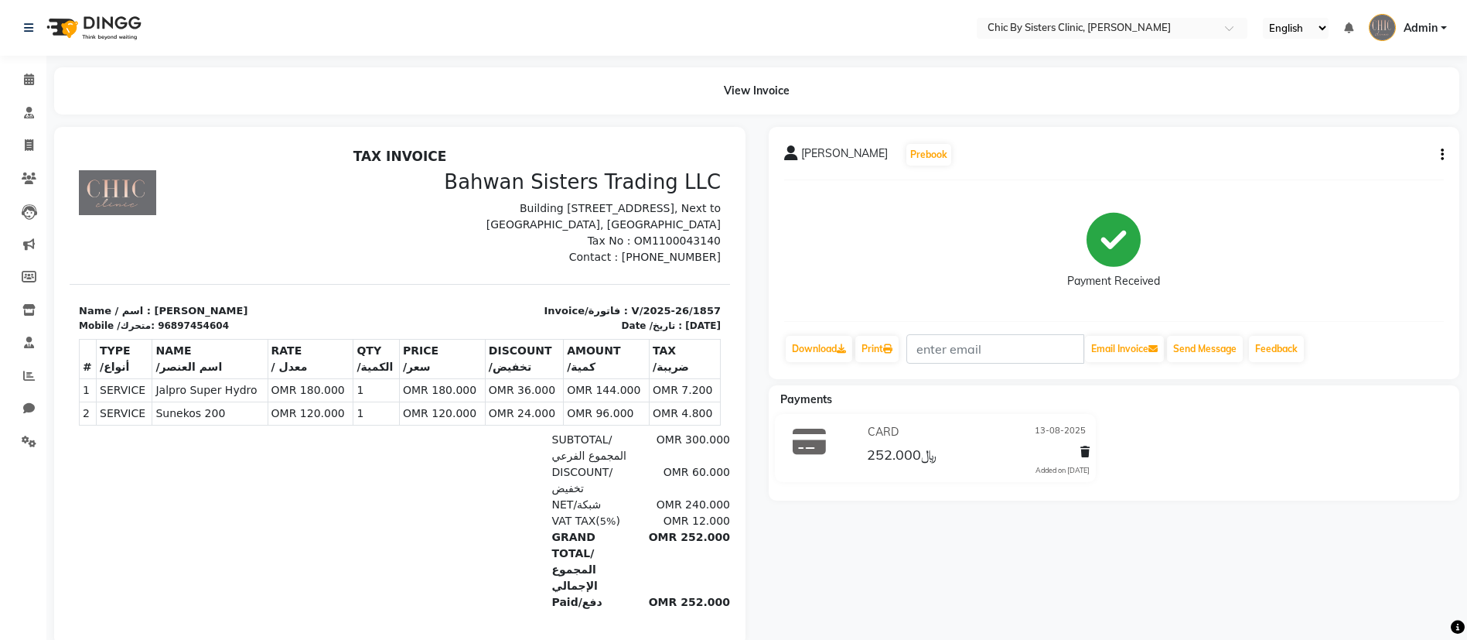
click at [1443, 155] on icon "button" at bounding box center [1442, 155] width 3 height 1
click at [1326, 176] on div "Edit Invoice" at bounding box center [1339, 174] width 159 height 19
select select "service"
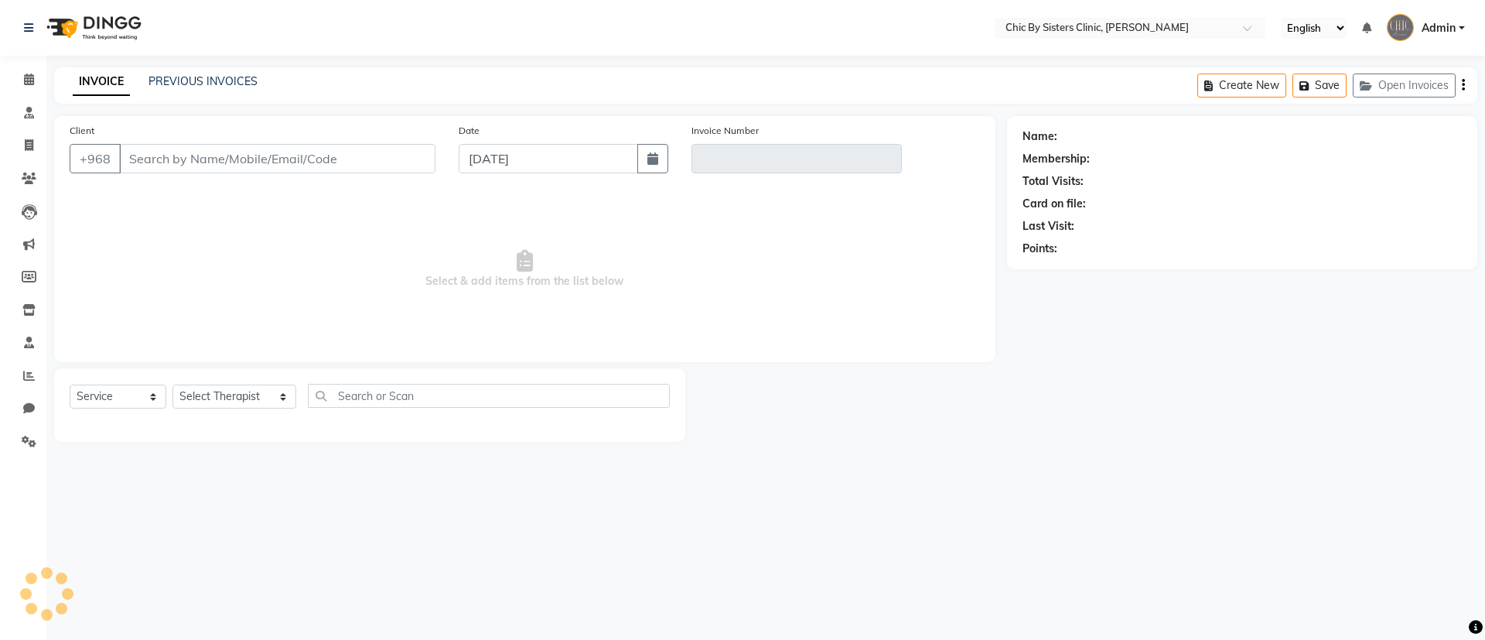
type input "97454604"
type input "V/2025-26/1857"
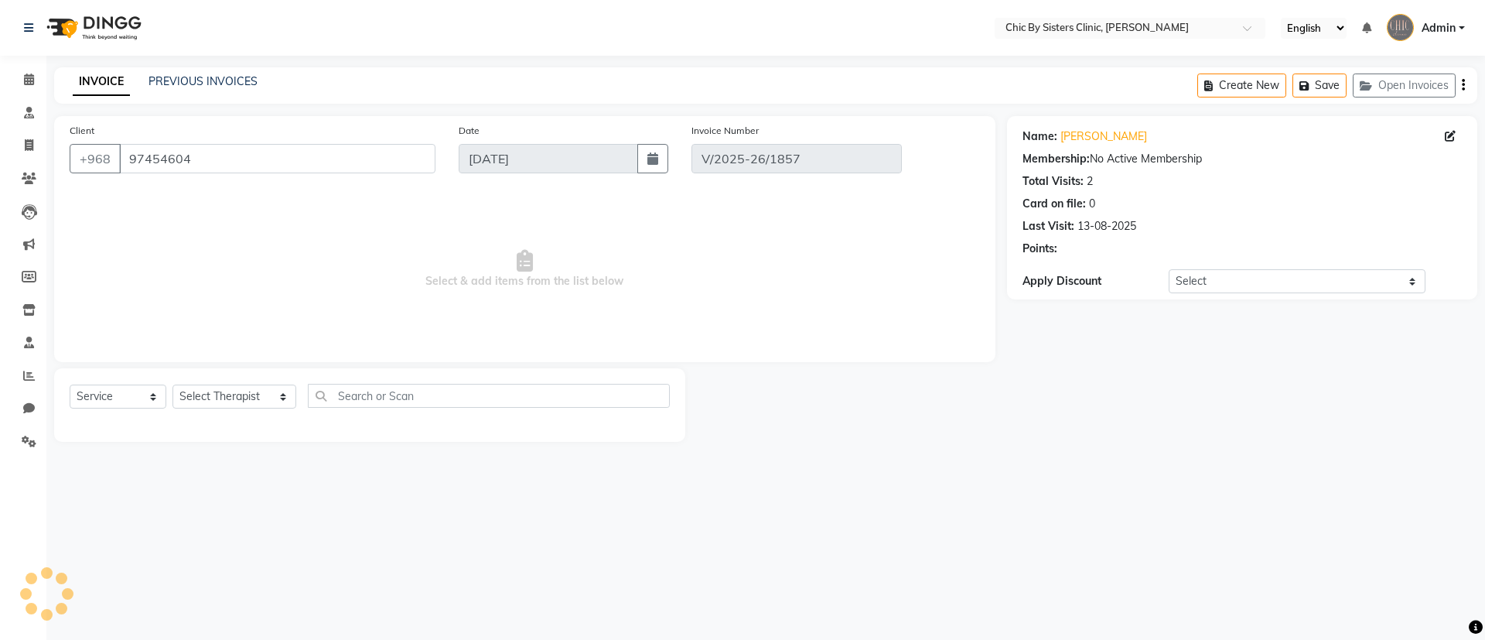
type input "13-08-2025"
select select "select"
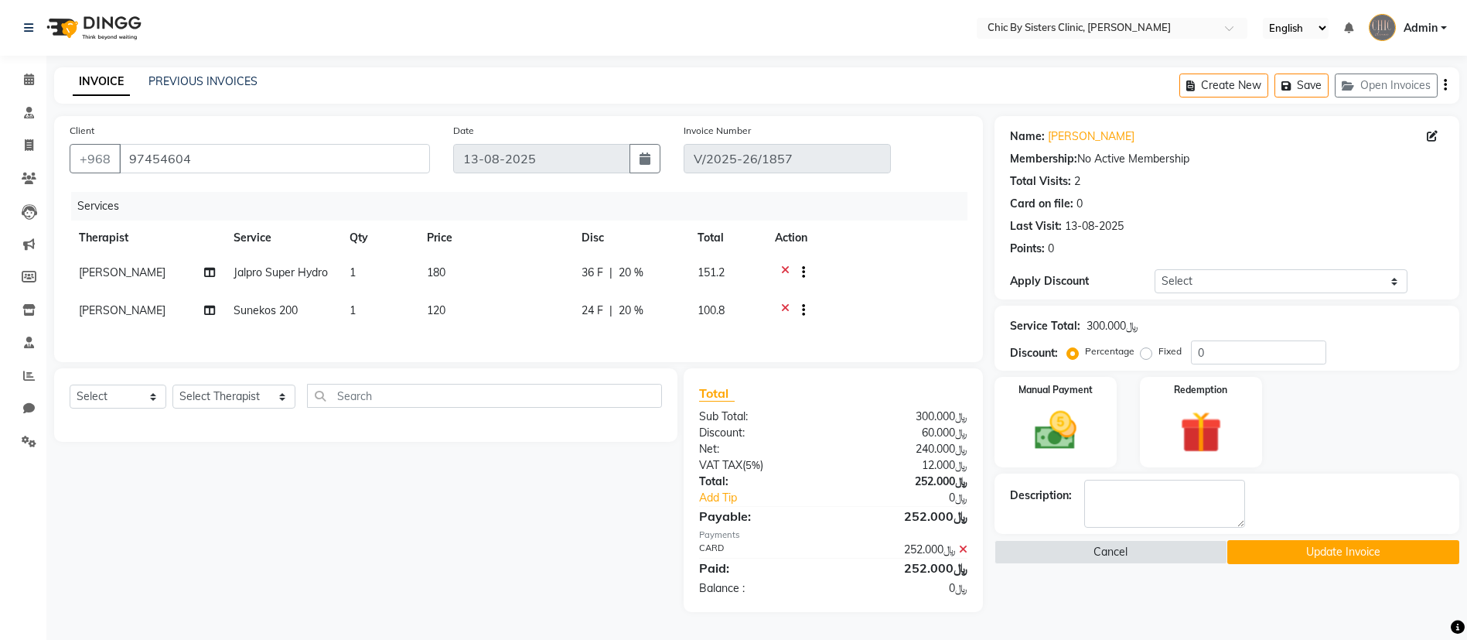
click at [759, 441] on div "Discount:" at bounding box center [761, 433] width 146 height 16
click at [1338, 276] on select "Select Coupon → Forma - Full Face (Summer Offer) - Redemption Code Coupon → Ems…" at bounding box center [1281, 281] width 253 height 24
click at [1369, 207] on div "Card on file: 0" at bounding box center [1227, 204] width 434 height 16
click at [1446, 86] on icon "button" at bounding box center [1445, 85] width 3 height 1
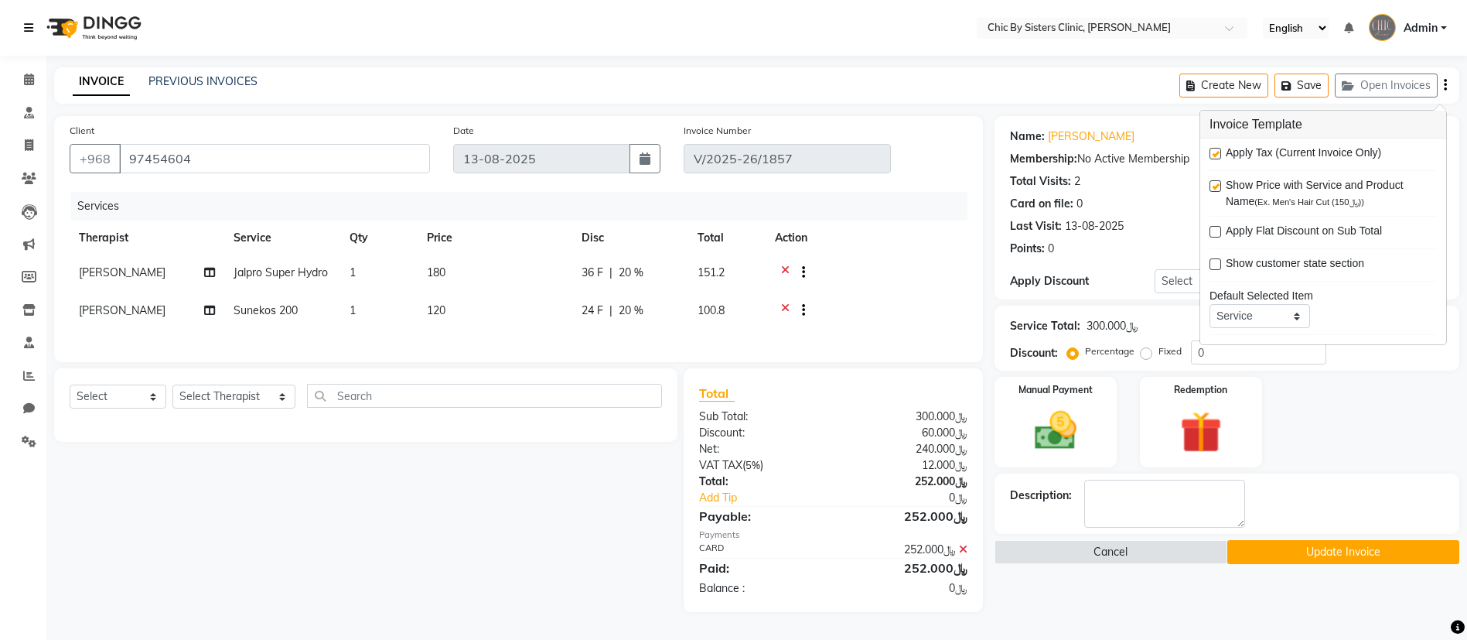
click at [26, 32] on icon at bounding box center [28, 27] width 9 height 11
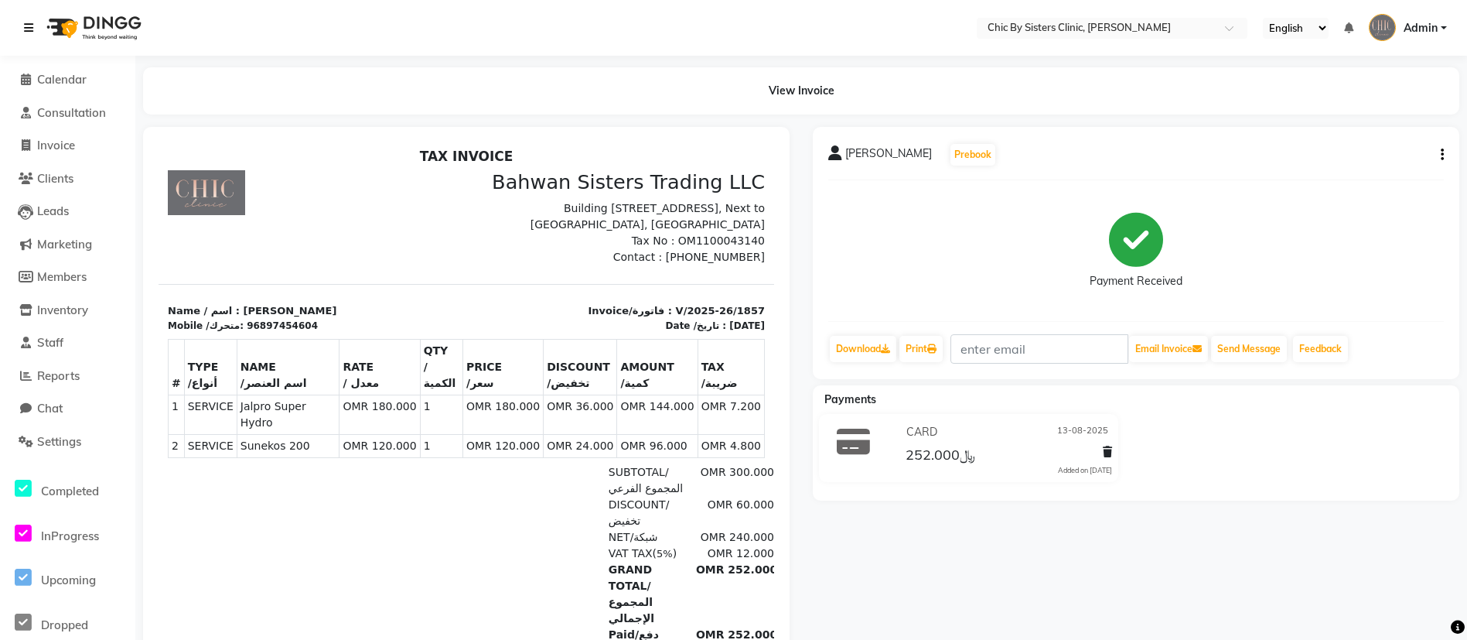
click at [35, 32] on link at bounding box center [31, 27] width 15 height 43
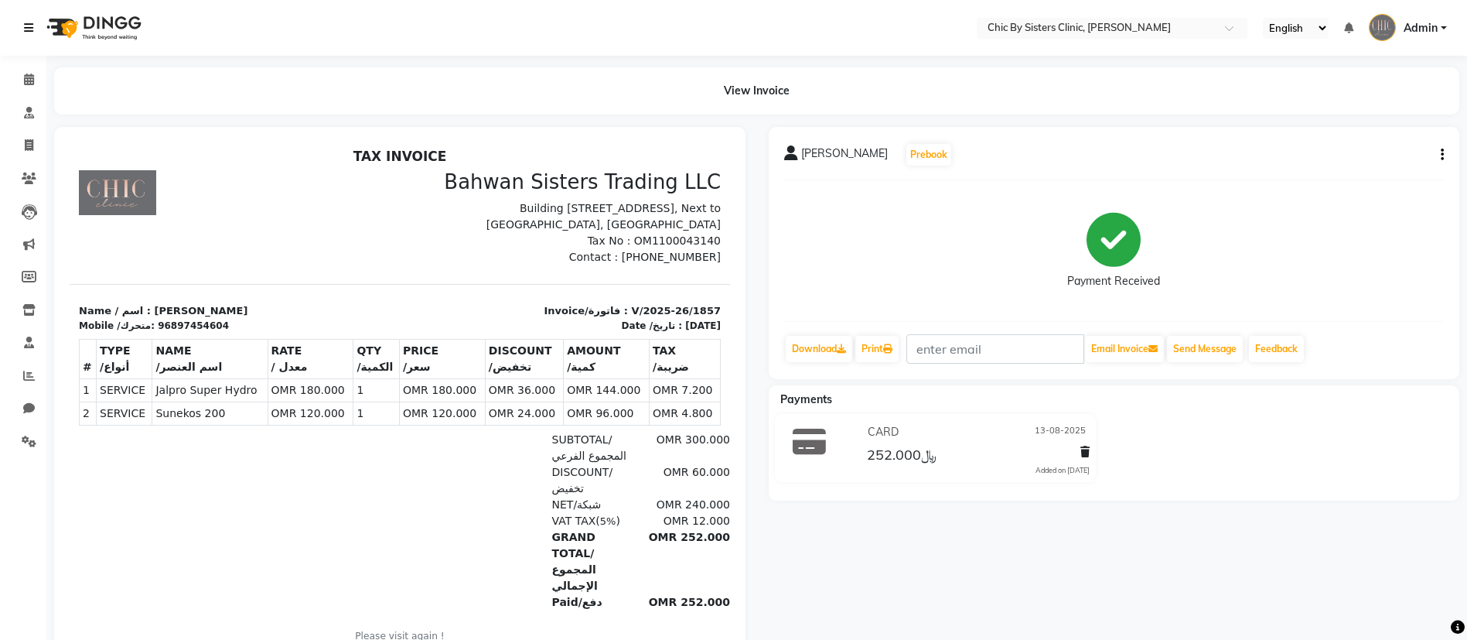
click at [35, 32] on link at bounding box center [31, 27] width 15 height 43
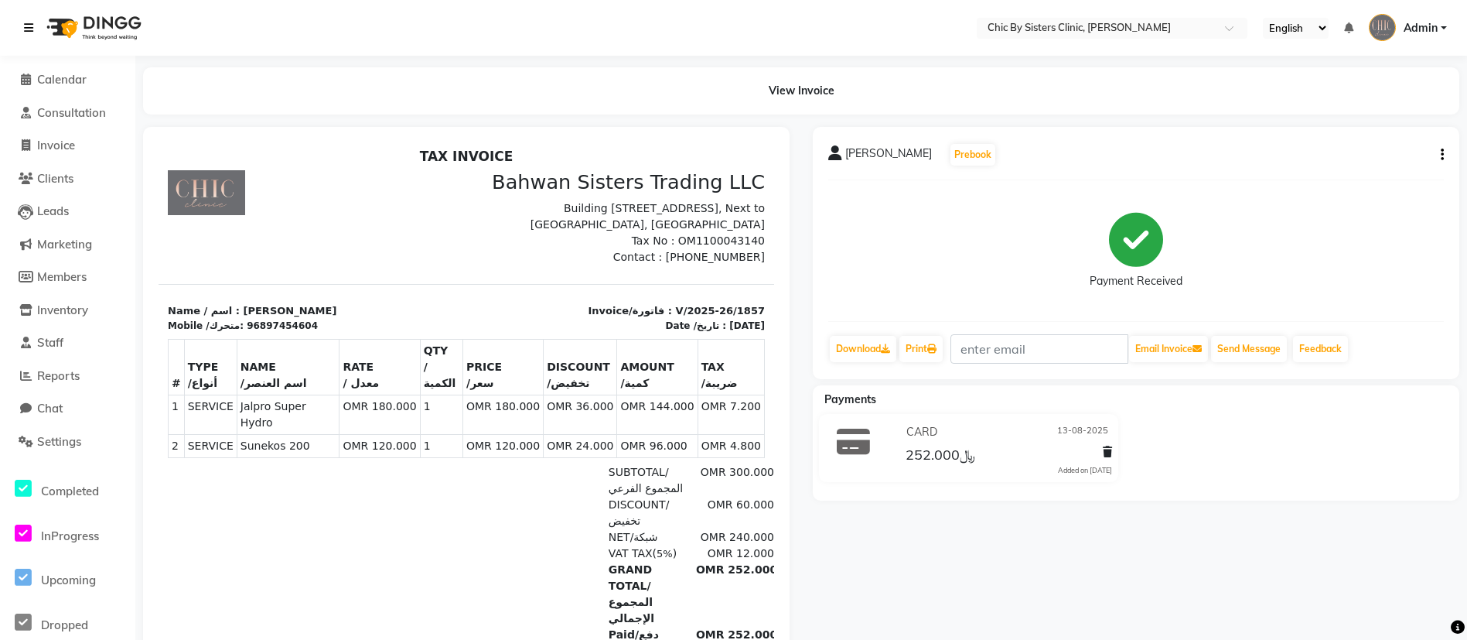
click at [35, 32] on link at bounding box center [31, 27] width 15 height 43
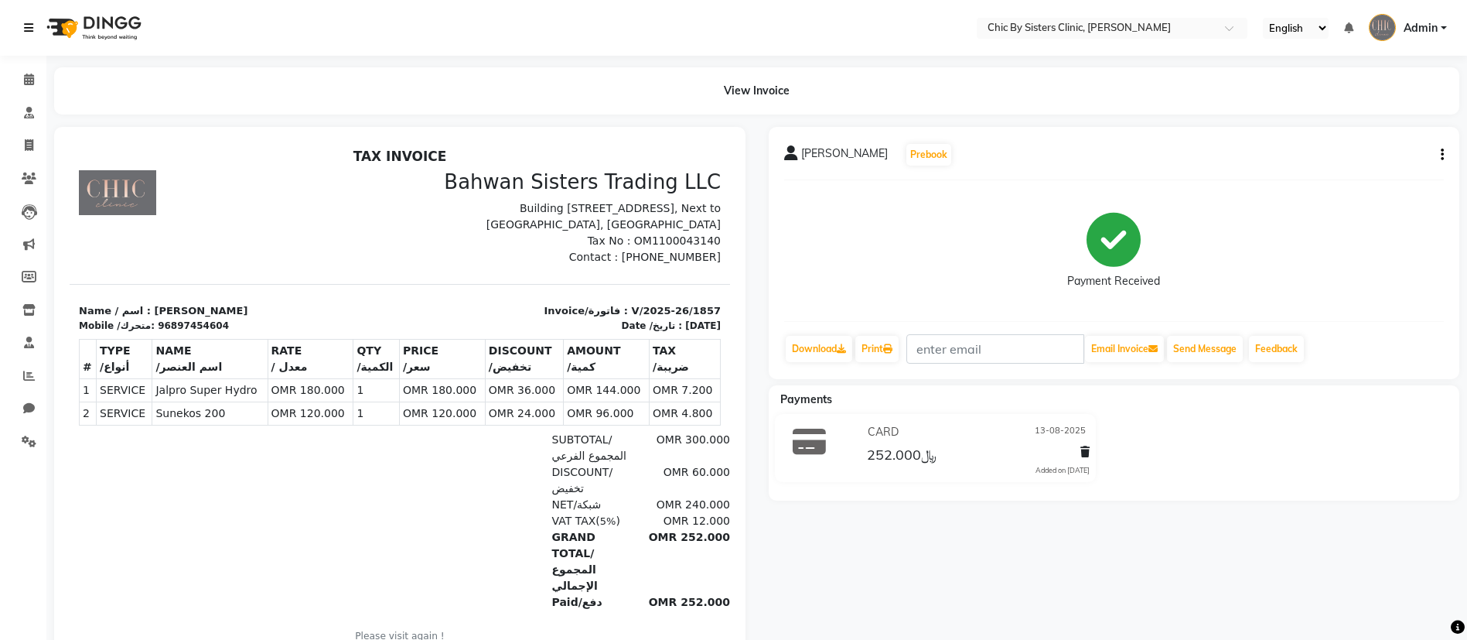
click at [26, 35] on link at bounding box center [31, 27] width 15 height 43
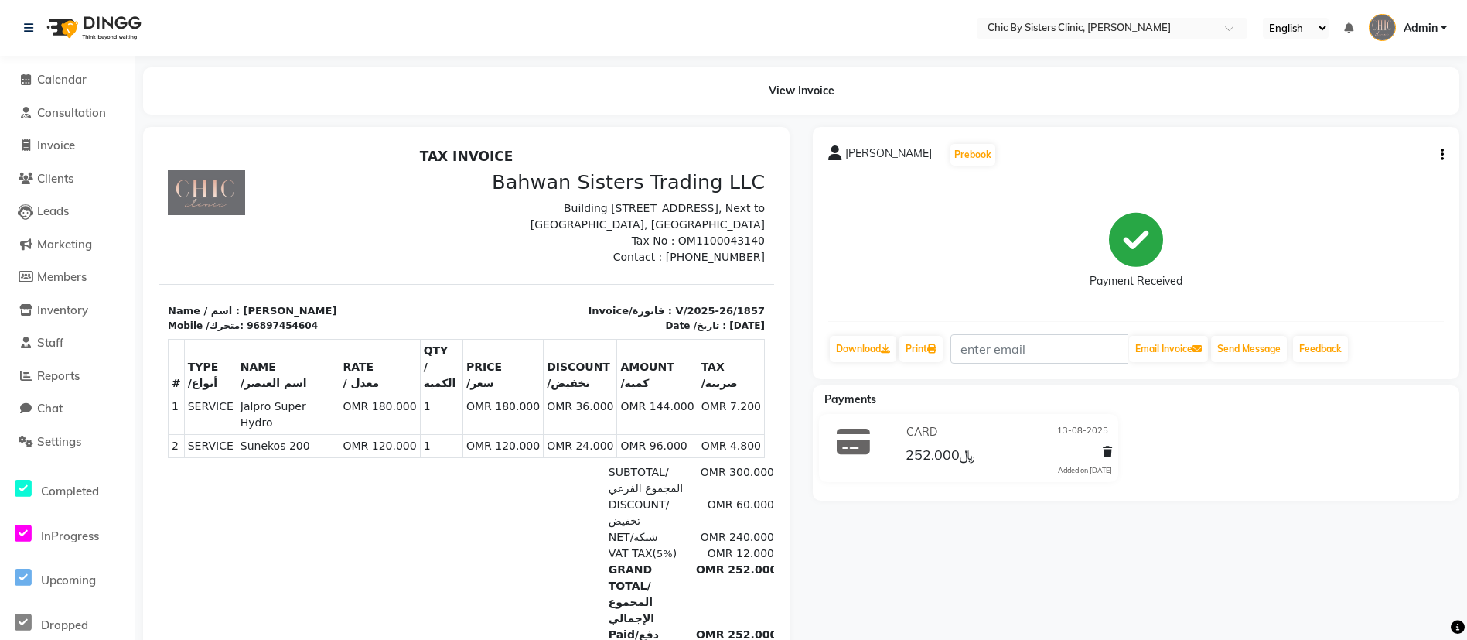
drag, startPoint x: 27, startPoint y: 0, endPoint x: 147, endPoint y: 206, distance: 238.1
click at [147, 206] on div at bounding box center [466, 394] width 647 height 534
click at [26, 37] on link at bounding box center [31, 27] width 15 height 43
